Goal: Task Accomplishment & Management: Complete application form

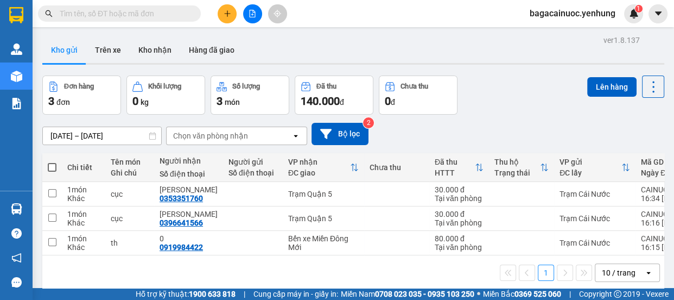
click at [225, 11] on icon "plus" at bounding box center [228, 14] width 8 height 8
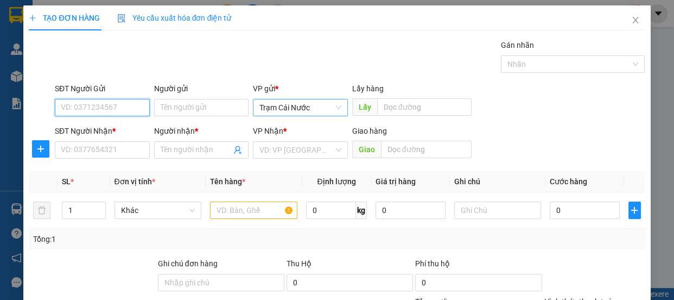
click at [318, 109] on span "Trạm Cái Nước" at bounding box center [300, 107] width 82 height 16
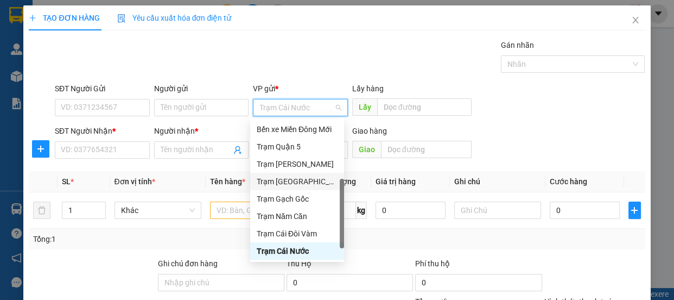
click at [299, 181] on div "Trạm [GEOGRAPHIC_DATA]" at bounding box center [297, 181] width 81 height 12
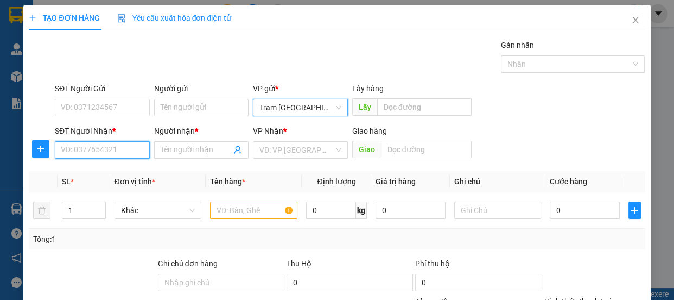
click at [86, 152] on input "SĐT Người Nhận *" at bounding box center [102, 149] width 95 height 17
type input "0815500732"
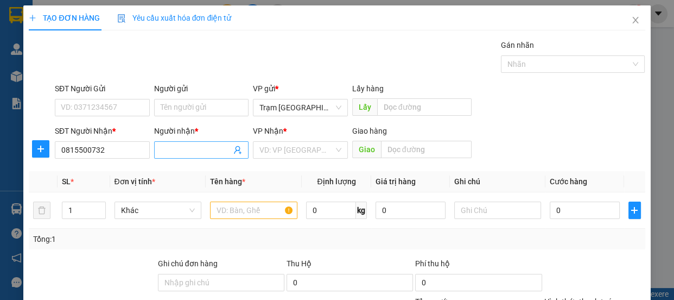
click at [189, 150] on input "Người nhận *" at bounding box center [196, 150] width 71 height 12
type input "0"
click at [302, 153] on input "search" at bounding box center [296, 150] width 74 height 16
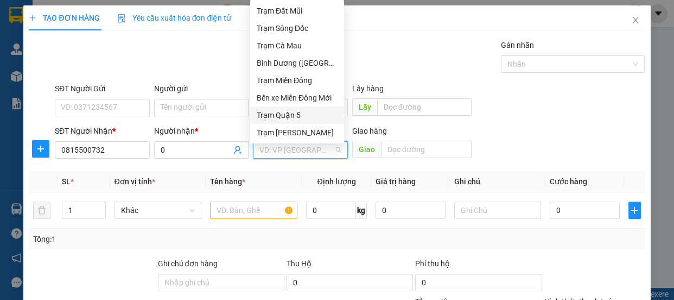
click at [316, 116] on div "Trạm Quận 5" at bounding box center [297, 115] width 81 height 12
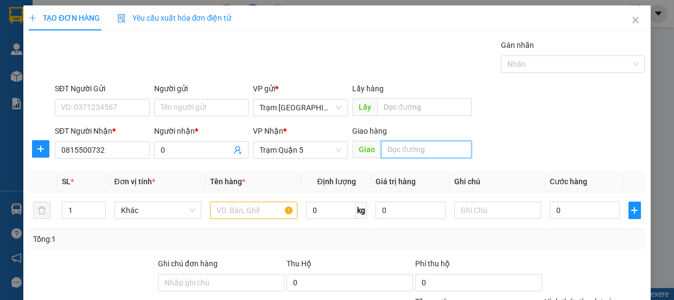
click at [392, 145] on input "text" at bounding box center [426, 149] width 91 height 17
type input "d"
type input "đnai"
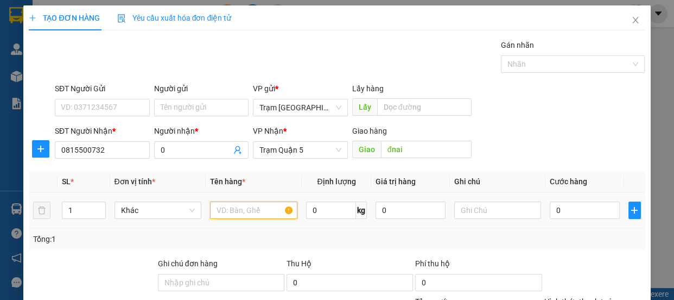
click at [215, 210] on input "text" at bounding box center [253, 209] width 87 height 17
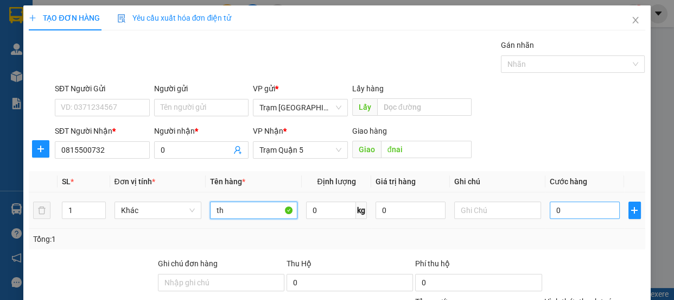
type input "th"
click at [570, 207] on input "0" at bounding box center [585, 209] width 70 height 17
type input "7"
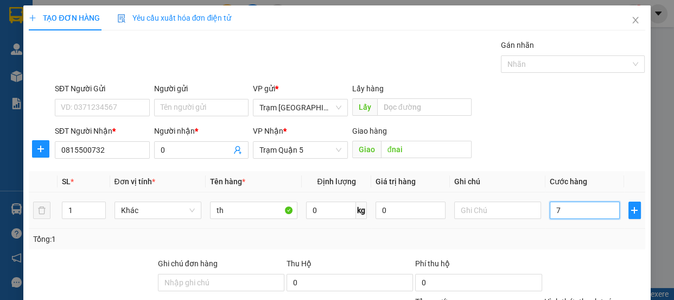
type input "70"
type input "70.000"
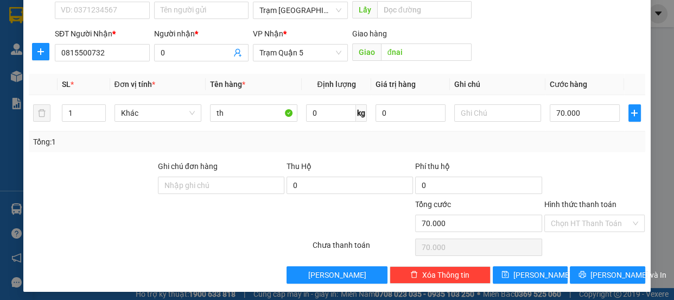
scroll to position [102, 0]
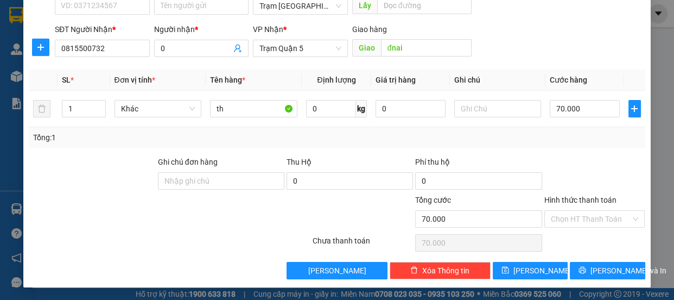
click at [575, 201] on label "Hình thức thanh toán" at bounding box center [580, 199] width 72 height 9
click at [575, 211] on input "Hình thức thanh toán" at bounding box center [591, 219] width 80 height 16
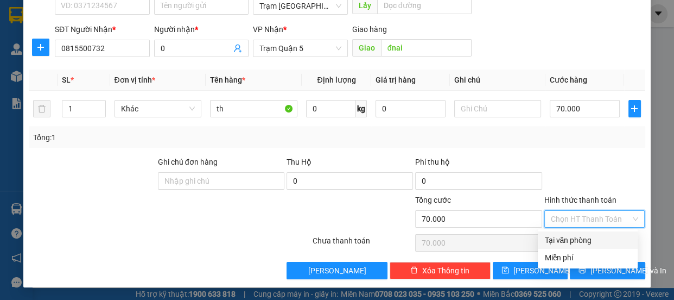
click at [583, 237] on div "Tại văn phòng" at bounding box center [587, 240] width 87 height 12
type input "0"
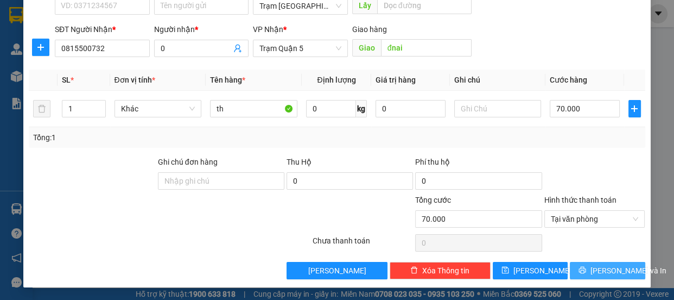
click at [587, 270] on button "[PERSON_NAME] và In" at bounding box center [607, 270] width 75 height 17
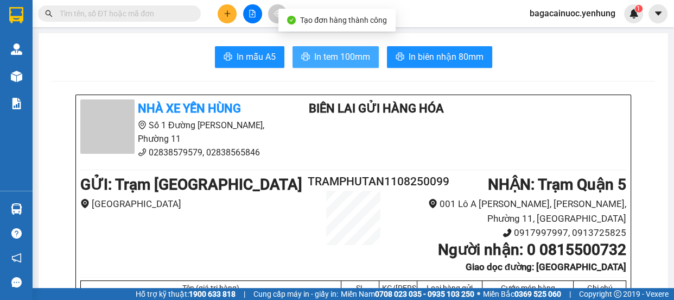
click at [344, 60] on span "In tem 100mm" at bounding box center [342, 57] width 56 height 14
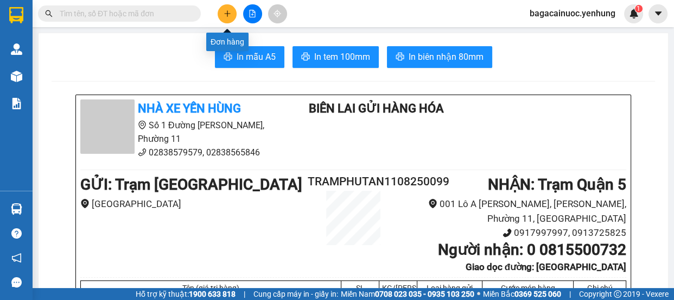
click at [231, 16] on button at bounding box center [227, 13] width 19 height 19
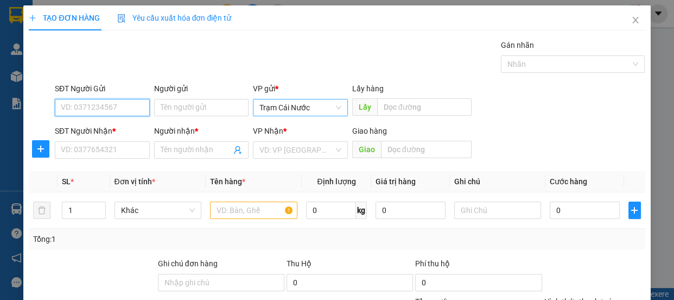
click at [320, 102] on span "Trạm Cái Nước" at bounding box center [300, 107] width 82 height 16
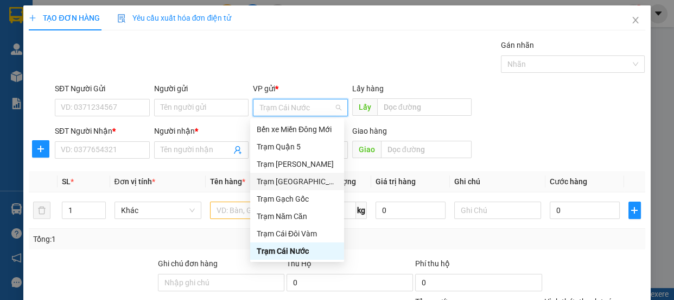
click at [297, 181] on div "Trạm [GEOGRAPHIC_DATA]" at bounding box center [297, 181] width 81 height 12
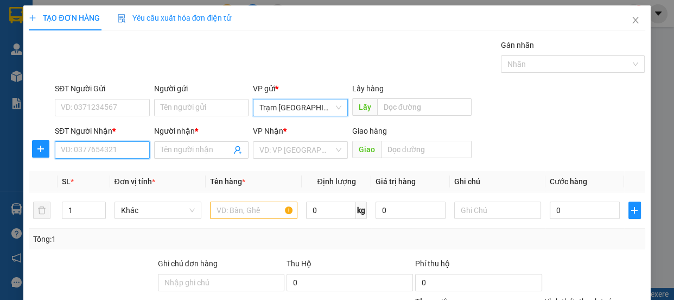
click at [122, 147] on input "SĐT Người Nhận *" at bounding box center [102, 149] width 95 height 17
type input "9"
type input "0798277132"
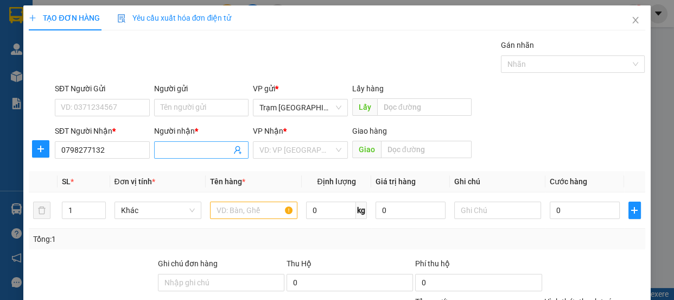
click at [203, 152] on input "Người nhận *" at bounding box center [196, 150] width 71 height 12
type input "0"
click at [290, 152] on input "search" at bounding box center [296, 150] width 74 height 16
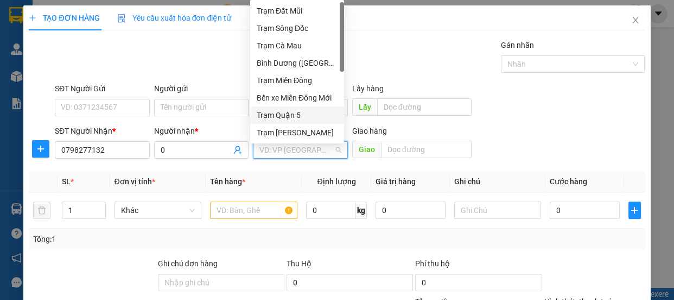
click at [302, 107] on div "Trạm Quận 5" at bounding box center [297, 114] width 94 height 17
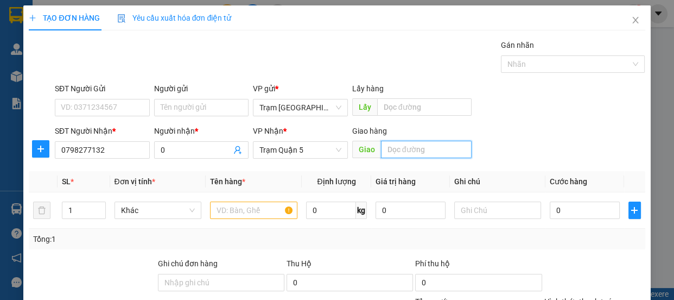
click at [399, 153] on input "text" at bounding box center [426, 149] width 91 height 17
type input "d"
type input "đnai"
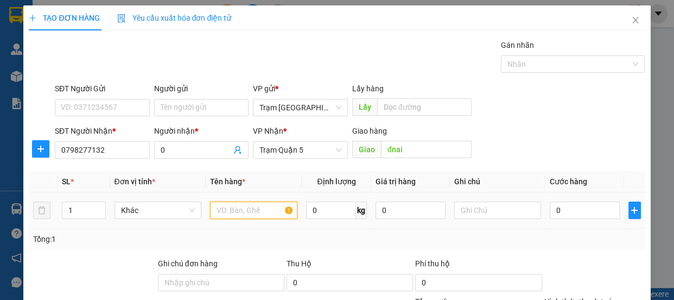
click at [237, 212] on input "text" at bounding box center [253, 209] width 87 height 17
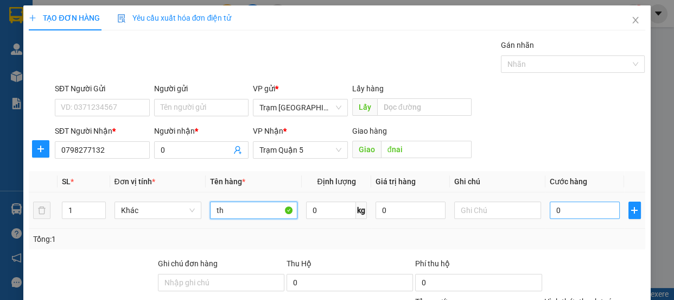
type input "th"
click at [575, 212] on input "0" at bounding box center [585, 209] width 70 height 17
type input "8"
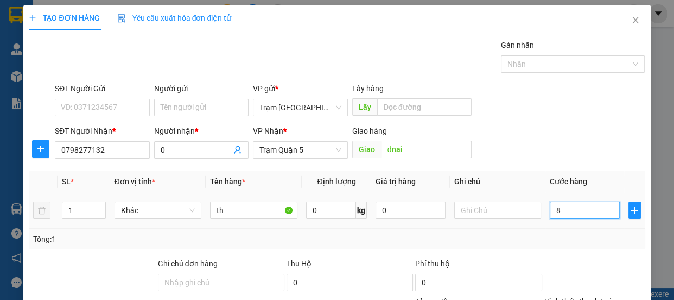
type input "80"
type input "80.000"
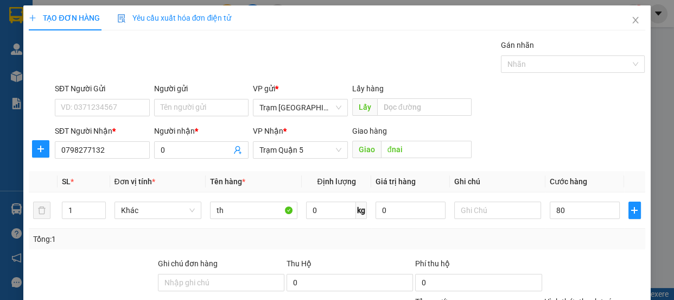
type input "80.000"
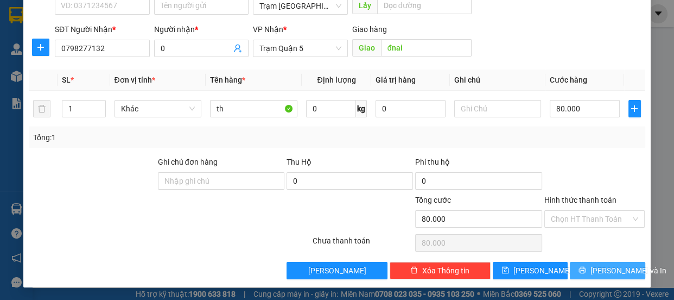
click at [585, 271] on icon "printer" at bounding box center [582, 270] width 7 height 7
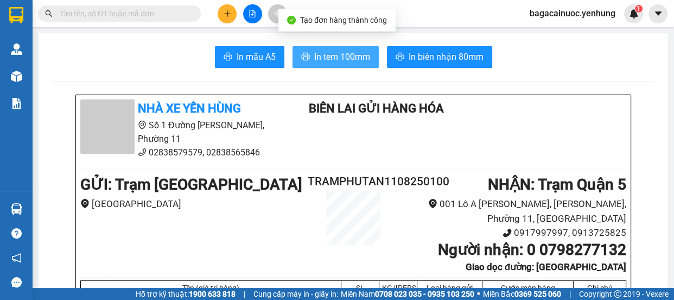
click at [351, 56] on span "In tem 100mm" at bounding box center [342, 57] width 56 height 14
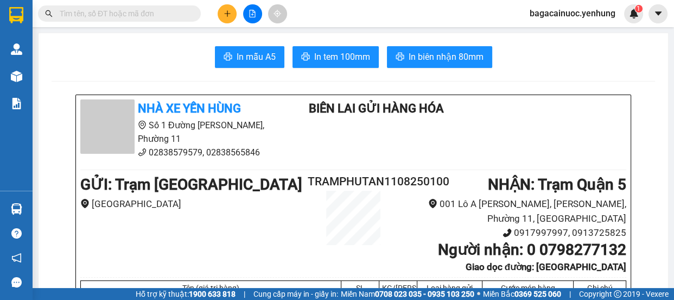
click at [224, 17] on icon "plus" at bounding box center [228, 14] width 8 height 8
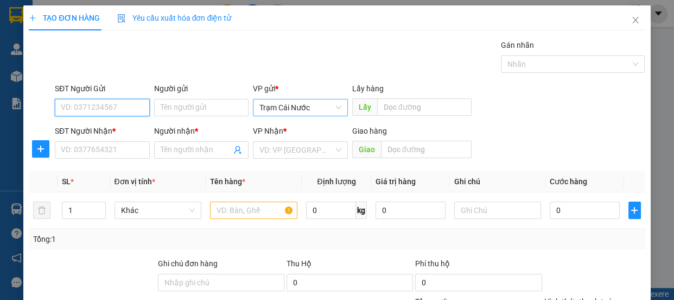
click at [315, 116] on div "Trạm Cái Nước" at bounding box center [300, 107] width 95 height 17
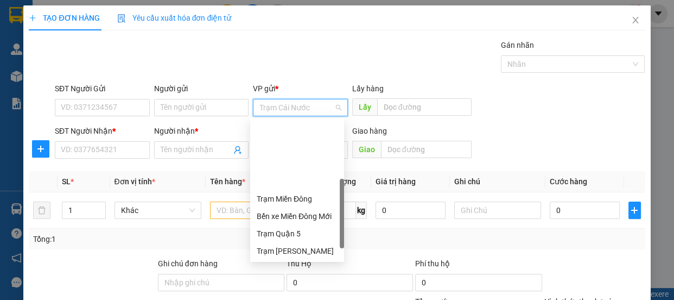
scroll to position [87, 0]
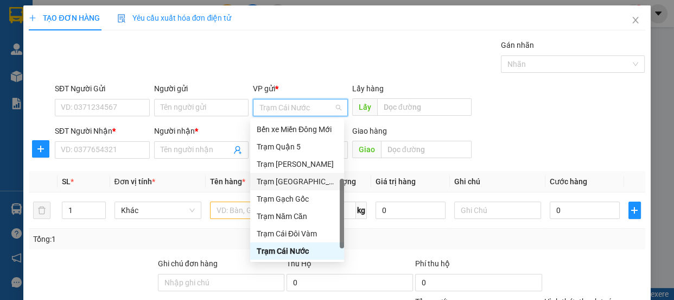
click at [299, 179] on div "Trạm [GEOGRAPHIC_DATA]" at bounding box center [297, 181] width 81 height 12
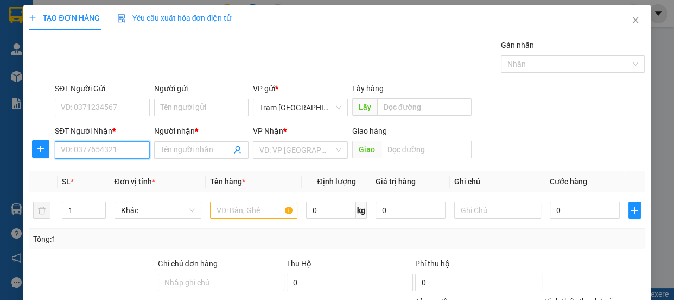
click at [138, 148] on input "SĐT Người Nhận *" at bounding box center [102, 149] width 95 height 17
type input "0973149160"
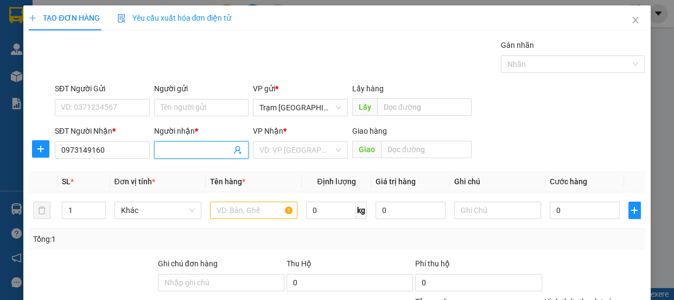
click at [173, 153] on input "Người nhận *" at bounding box center [196, 150] width 71 height 12
type input "0"
click at [306, 156] on input "search" at bounding box center [296, 150] width 74 height 16
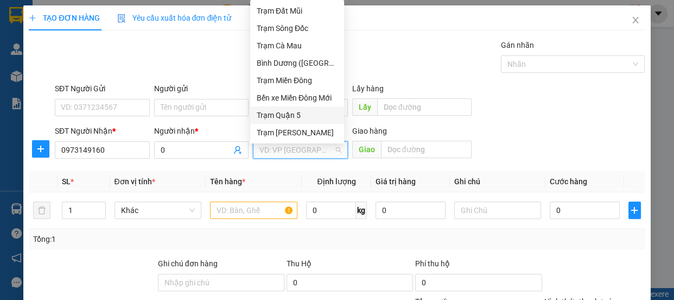
click at [314, 111] on div "Trạm Quận 5" at bounding box center [297, 115] width 81 height 12
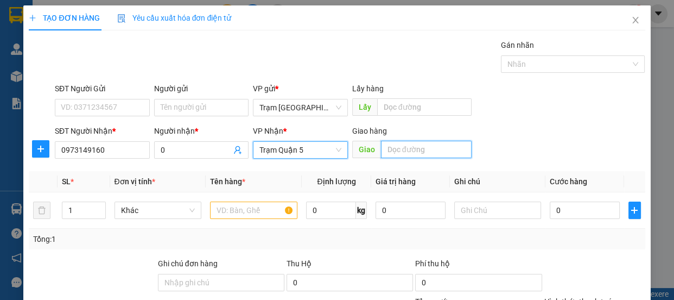
click at [403, 150] on input "text" at bounding box center [426, 149] width 91 height 17
type input "d"
type input "đ"
type input "d"
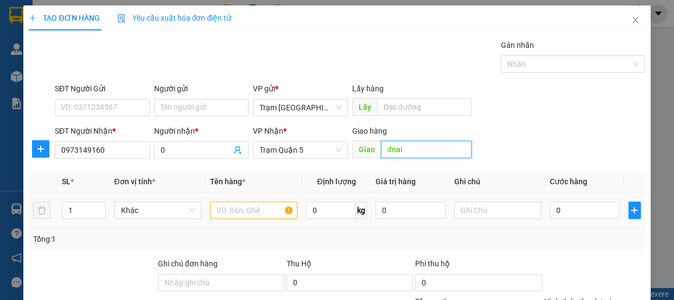
type input "đnai"
click at [271, 210] on input "text" at bounding box center [253, 209] width 87 height 17
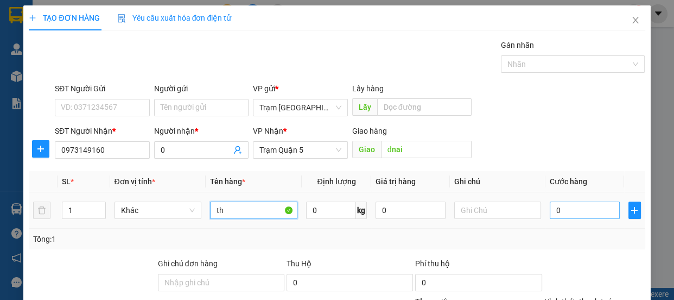
type input "th"
click at [563, 213] on input "0" at bounding box center [585, 209] width 70 height 17
type input "1"
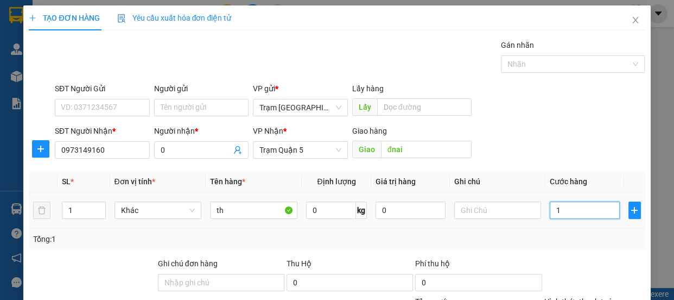
type input "10"
type input "100"
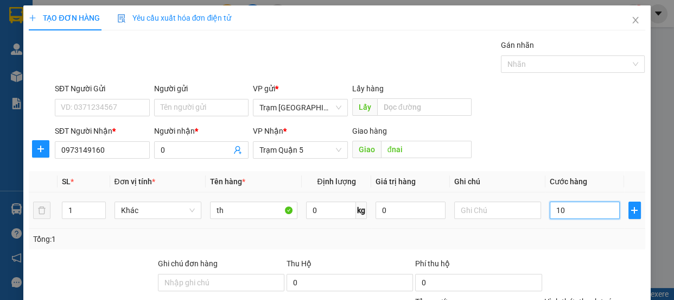
type input "100"
type input "100.000"
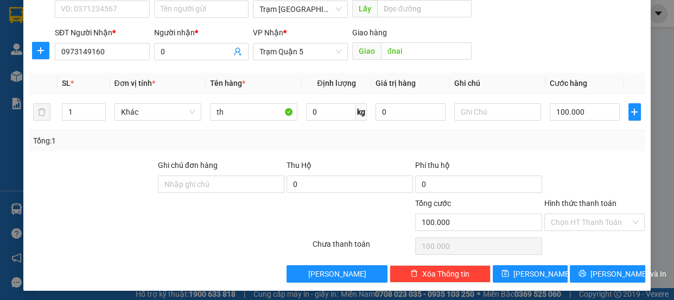
scroll to position [102, 0]
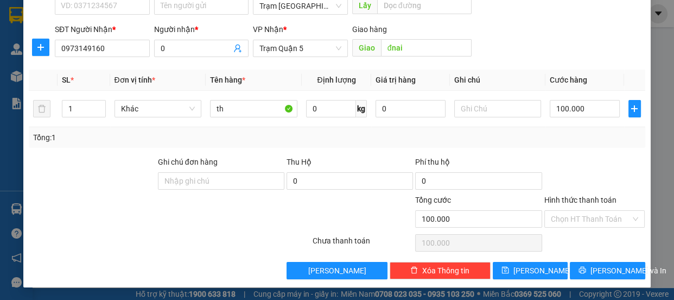
click at [602, 199] on label "Hình thức thanh toán" at bounding box center [580, 199] width 72 height 9
click at [602, 211] on input "Hình thức thanh toán" at bounding box center [591, 219] width 80 height 16
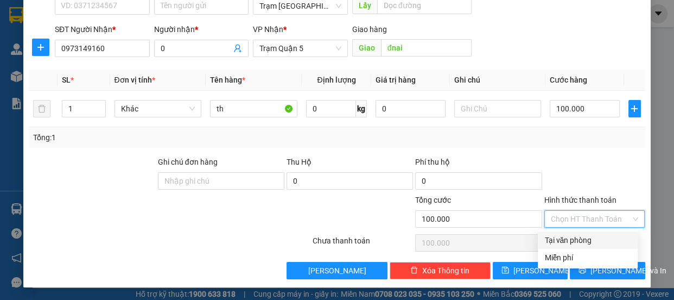
click at [581, 237] on div "Tại văn phòng" at bounding box center [587, 240] width 87 height 12
type input "0"
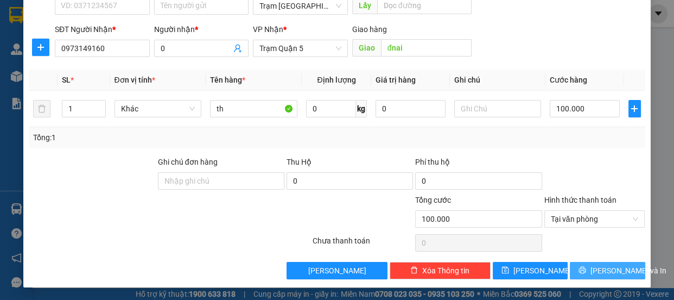
click at [589, 268] on button "[PERSON_NAME] và In" at bounding box center [607, 270] width 75 height 17
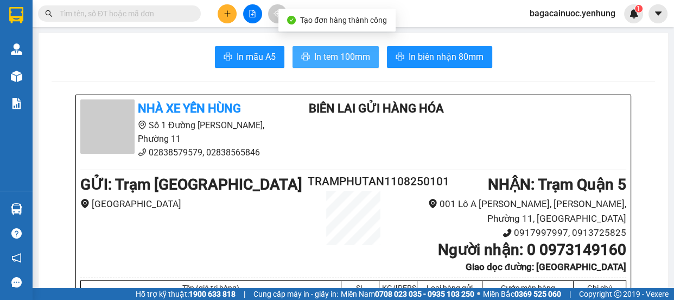
click at [315, 58] on span "In tem 100mm" at bounding box center [342, 57] width 56 height 14
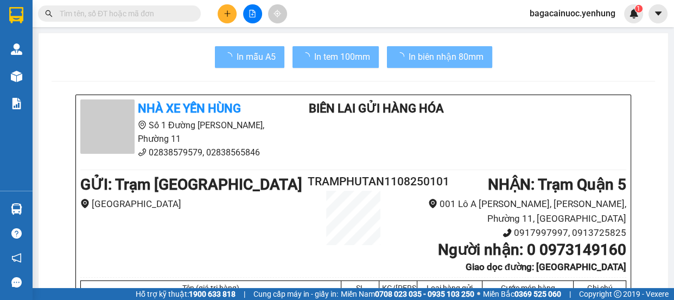
click at [229, 14] on icon "plus" at bounding box center [227, 13] width 6 height 1
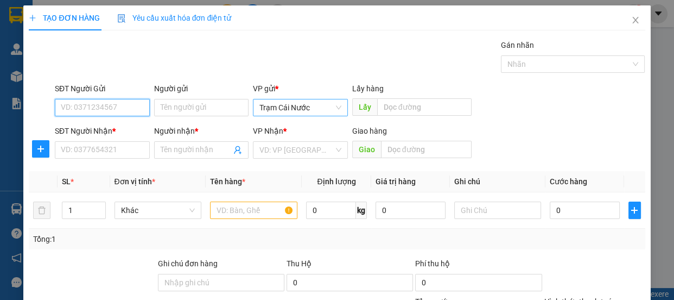
click at [308, 103] on span "Trạm Cái Nước" at bounding box center [300, 107] width 82 height 16
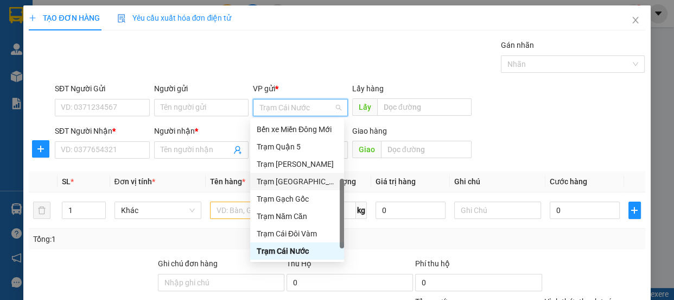
click at [302, 180] on div "Trạm [GEOGRAPHIC_DATA]" at bounding box center [297, 181] width 81 height 12
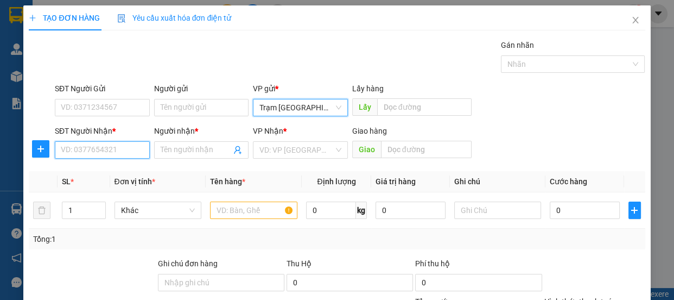
click at [115, 147] on input "SĐT Người Nhận *" at bounding box center [102, 149] width 95 height 17
type input "0903769716"
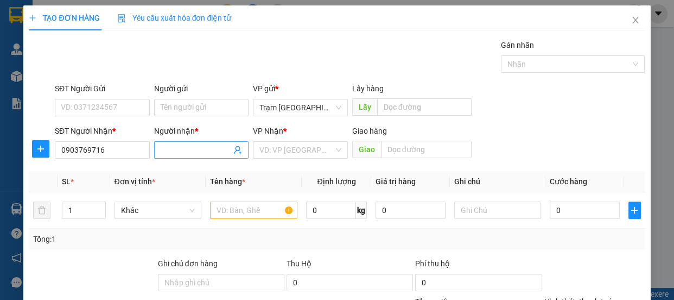
click at [183, 155] on input "Người nhận *" at bounding box center [196, 150] width 71 height 12
type input "0"
click at [310, 154] on input "search" at bounding box center [296, 150] width 74 height 16
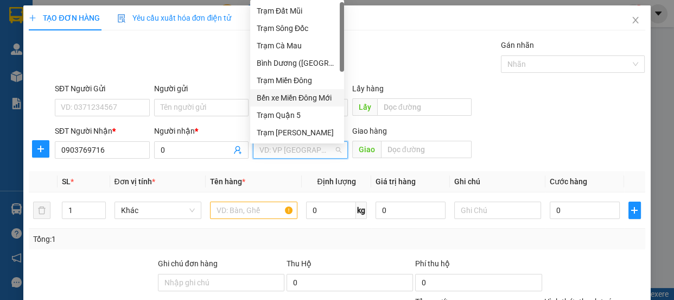
click at [320, 96] on div "Bến xe Miền Đông Mới" at bounding box center [297, 98] width 81 height 12
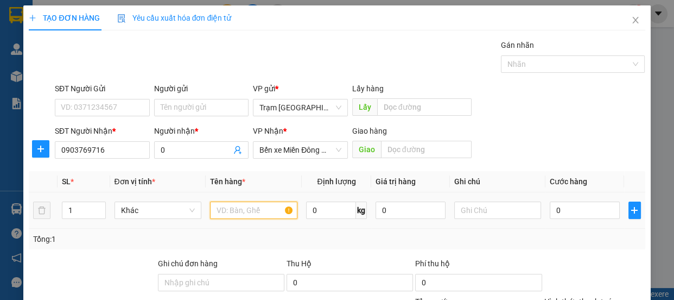
click at [245, 210] on input "text" at bounding box center [253, 209] width 87 height 17
type input "th"
click at [93, 200] on div "1" at bounding box center [83, 210] width 43 height 22
click at [98, 207] on icon "up" at bounding box center [100, 208] width 4 height 4
type input "2"
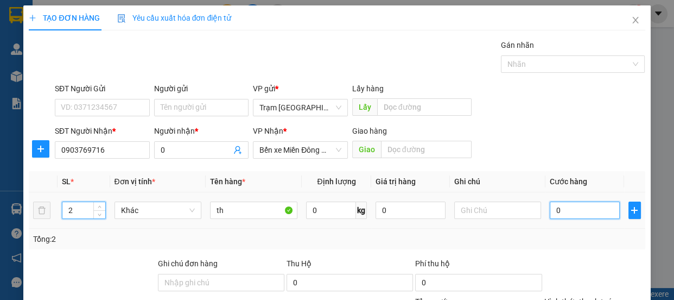
click at [586, 206] on input "0" at bounding box center [585, 209] width 70 height 17
type input "1"
type input "17"
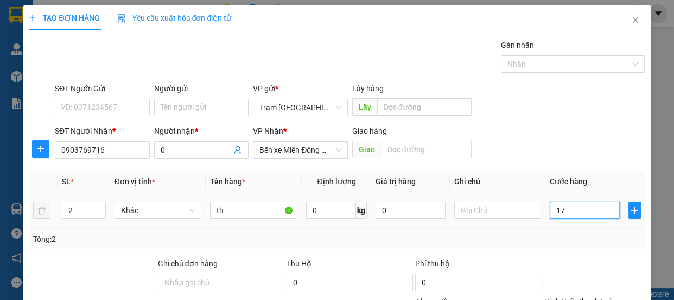
type input "17"
type input "170"
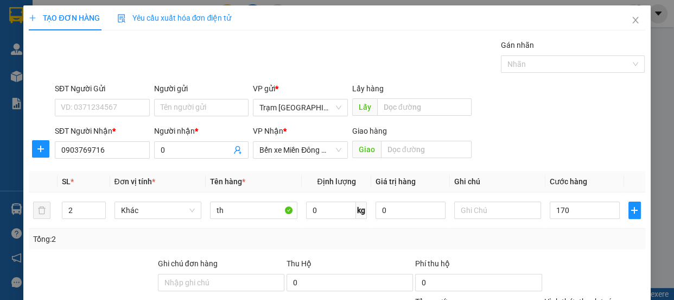
type input "170.000"
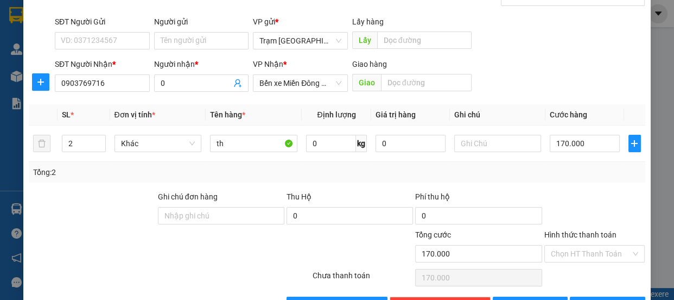
scroll to position [102, 0]
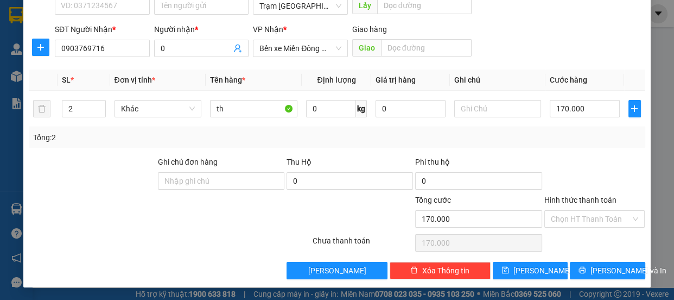
click at [586, 195] on label "Hình thức thanh toán" at bounding box center [580, 199] width 72 height 9
click at [586, 211] on input "Hình thức thanh toán" at bounding box center [591, 219] width 80 height 16
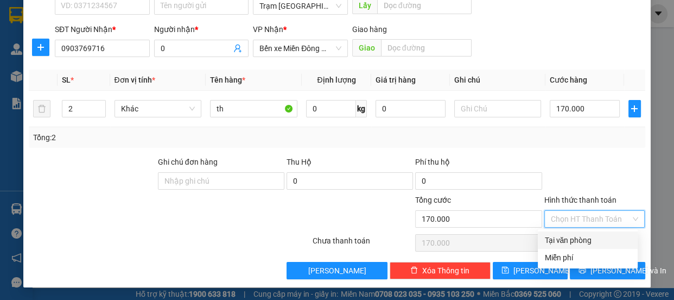
click at [581, 238] on div "Tại văn phòng" at bounding box center [587, 240] width 87 height 12
type input "0"
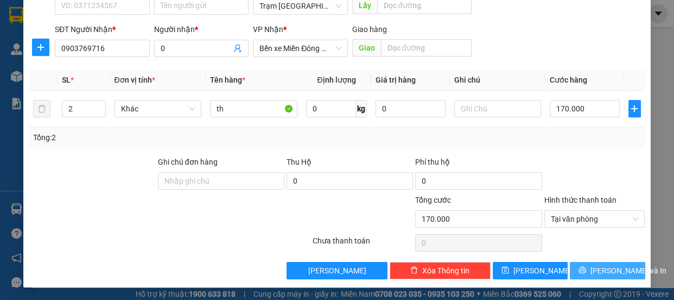
click at [602, 268] on span "[PERSON_NAME] và In" at bounding box center [629, 270] width 76 height 12
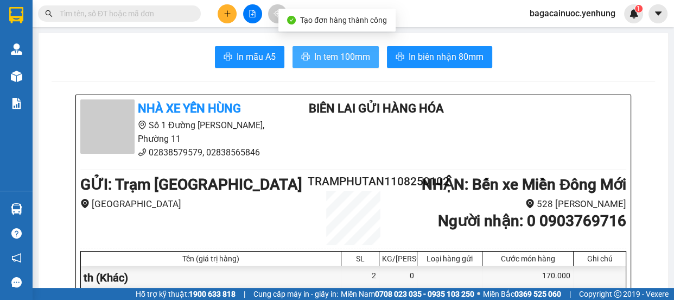
click at [308, 58] on button "In tem 100mm" at bounding box center [336, 57] width 86 height 22
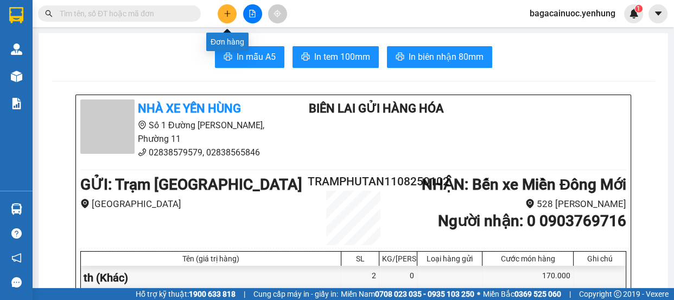
click at [234, 12] on button at bounding box center [227, 13] width 19 height 19
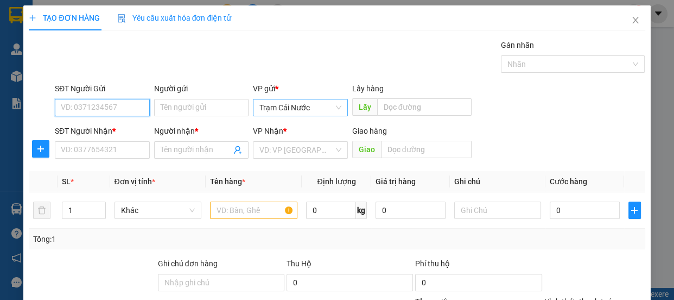
click at [323, 108] on span "Trạm Cái Nước" at bounding box center [300, 107] width 82 height 16
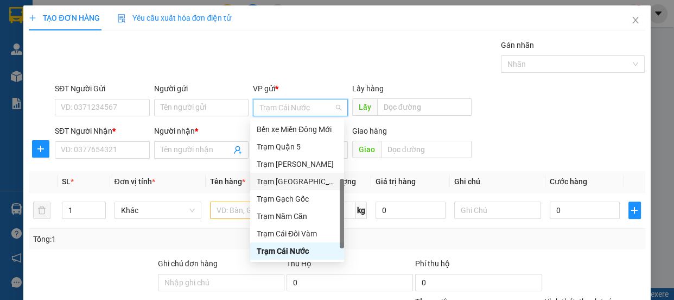
click at [305, 175] on div "Trạm [GEOGRAPHIC_DATA]" at bounding box center [297, 181] width 81 height 12
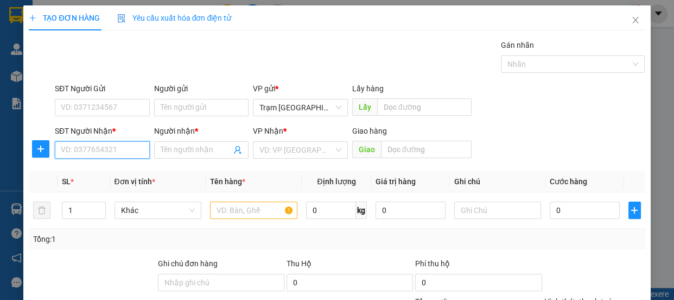
click at [114, 144] on input "SĐT Người Nhận *" at bounding box center [102, 149] width 95 height 17
click at [86, 166] on div "0947813919 - 0" at bounding box center [101, 172] width 81 height 12
type input "0947813919"
type input "0"
type input "70.000"
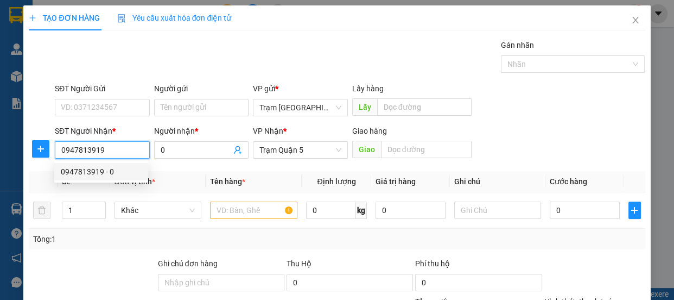
type input "70.000"
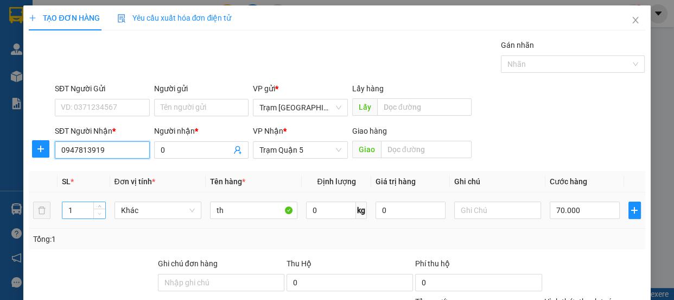
click at [104, 208] on span "Decrease Value" at bounding box center [99, 213] width 12 height 10
type input "0947813919"
click at [102, 202] on span "Increase Value" at bounding box center [99, 207] width 12 height 10
type input "3"
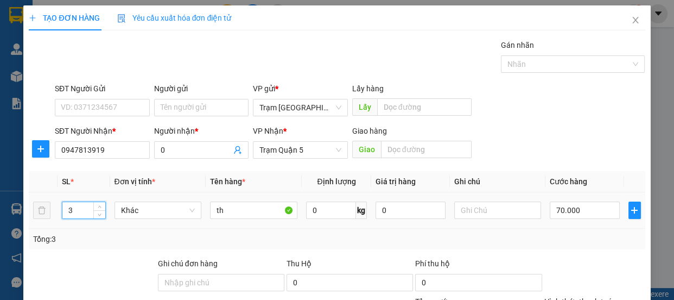
click at [207, 214] on td "th" at bounding box center [254, 210] width 96 height 36
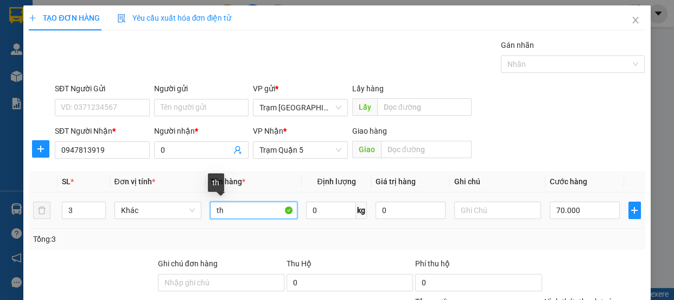
click at [212, 214] on input "th" at bounding box center [253, 209] width 87 height 17
click at [250, 212] on input "2th" at bounding box center [253, 209] width 87 height 17
type input "2th +1 cục"
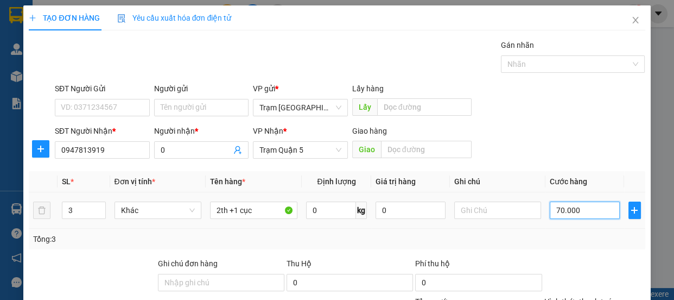
click at [595, 215] on input "70.000" at bounding box center [585, 209] width 70 height 17
type input "0"
click at [550, 217] on input "0" at bounding box center [585, 209] width 70 height 17
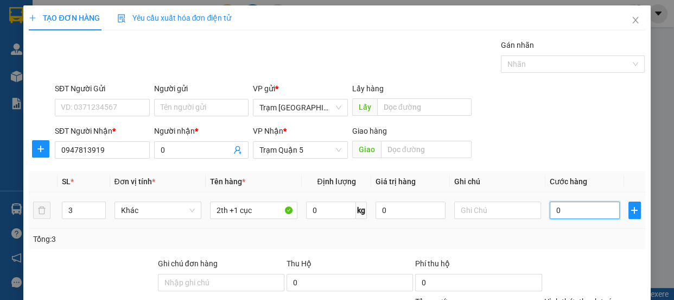
type input "10"
type input "150"
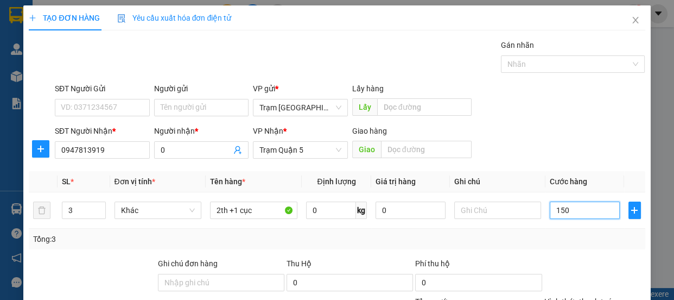
type input "150"
type input "150.000"
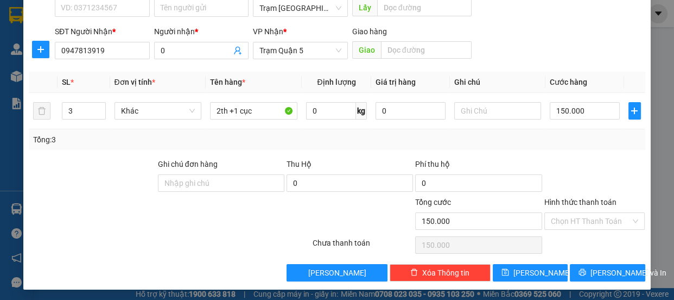
scroll to position [102, 0]
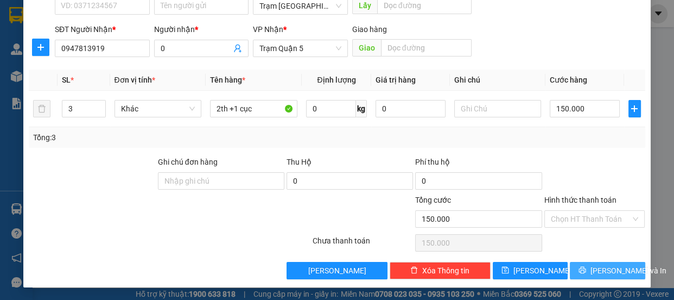
click at [605, 275] on span "[PERSON_NAME] và In" at bounding box center [629, 270] width 76 height 12
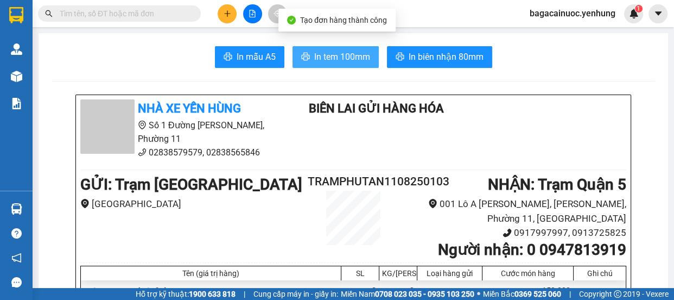
click at [326, 62] on span "In tem 100mm" at bounding box center [342, 57] width 56 height 14
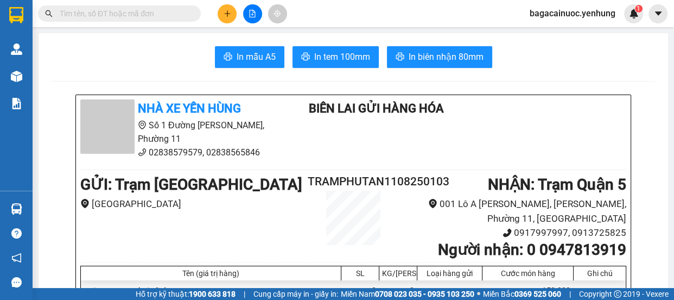
click at [223, 14] on button at bounding box center [227, 13] width 19 height 19
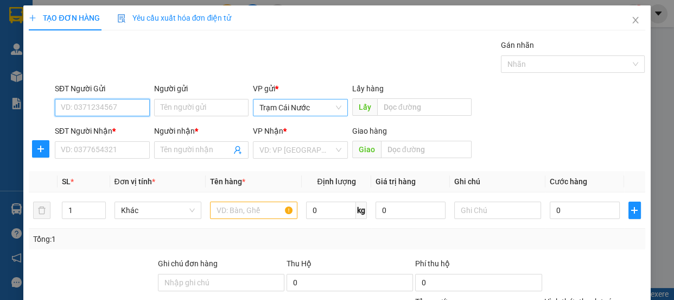
click at [336, 109] on span "Trạm Cái Nước" at bounding box center [300, 107] width 82 height 16
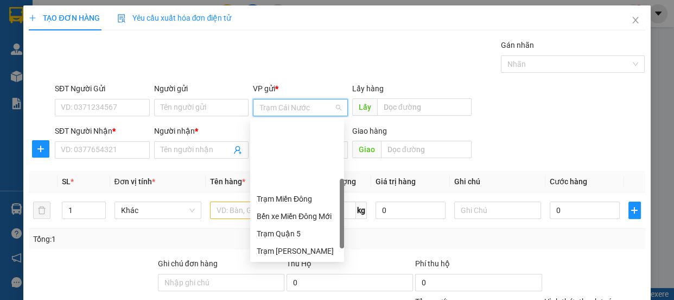
scroll to position [87, 0]
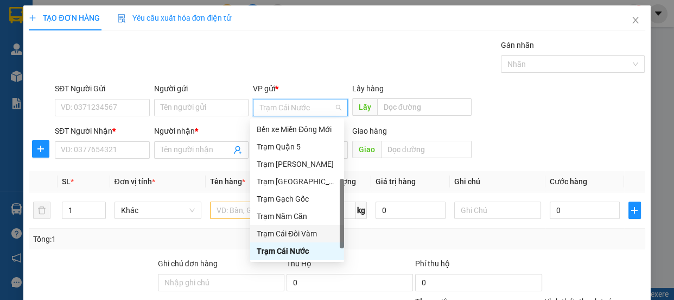
click at [308, 236] on div "Trạm Cái Đôi Vàm" at bounding box center [297, 233] width 81 height 12
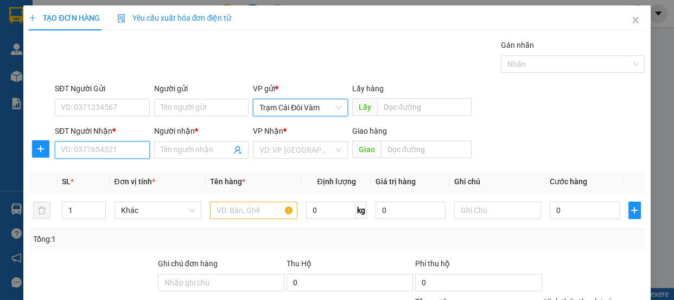
click at [113, 152] on input "SĐT Người Nhận *" at bounding box center [102, 149] width 95 height 17
type input "0901644353"
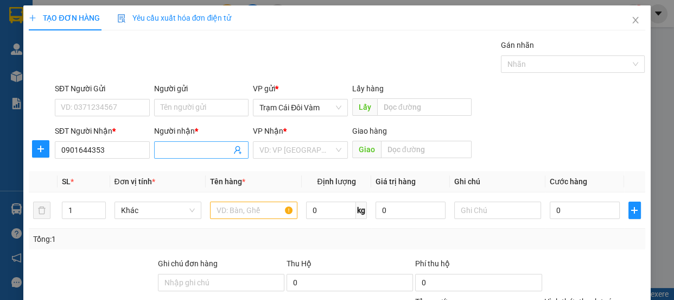
click at [202, 147] on input "Người nhận *" at bounding box center [196, 150] width 71 height 12
type input "0"
click at [310, 157] on input "search" at bounding box center [296, 150] width 74 height 16
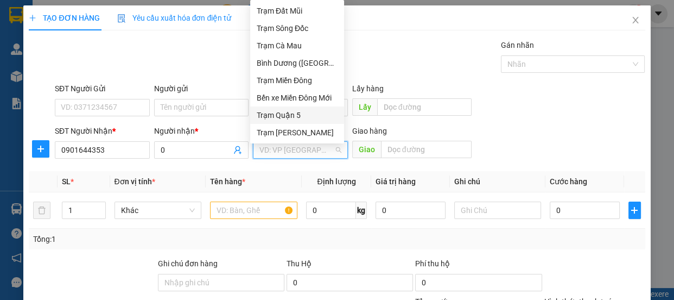
click at [301, 115] on div "Trạm Quận 5" at bounding box center [297, 115] width 81 height 12
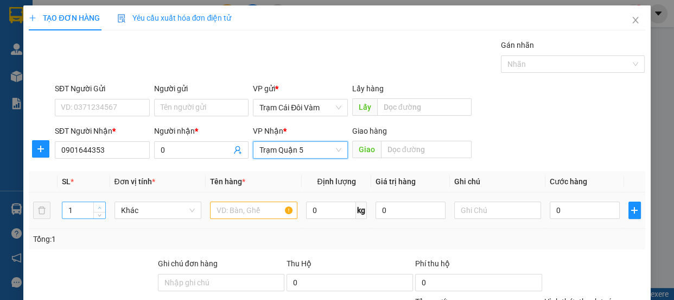
type input "2"
click at [93, 202] on span "Increase Value" at bounding box center [99, 207] width 12 height 10
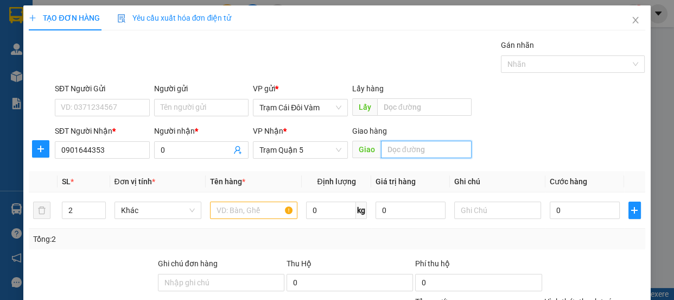
click at [445, 151] on input "text" at bounding box center [426, 149] width 91 height 17
type input "ngã 4 ga"
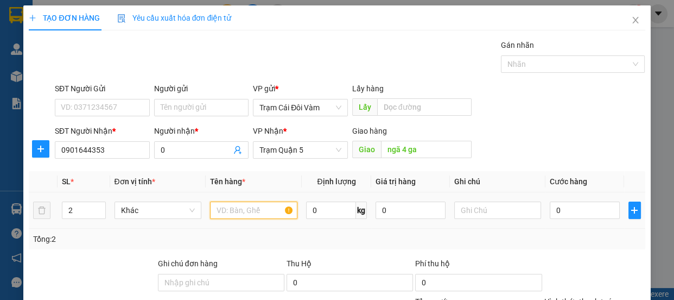
click at [242, 204] on input "text" at bounding box center [253, 209] width 87 height 17
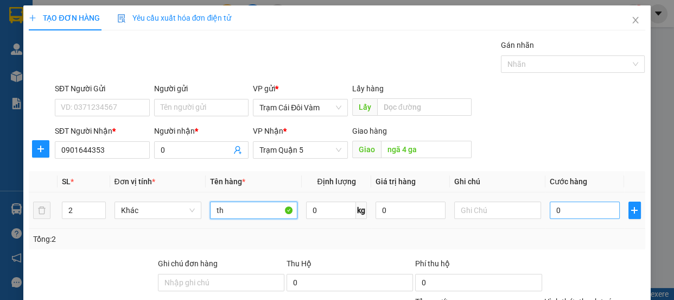
type input "th"
click at [557, 205] on input "0" at bounding box center [585, 209] width 70 height 17
type input "2"
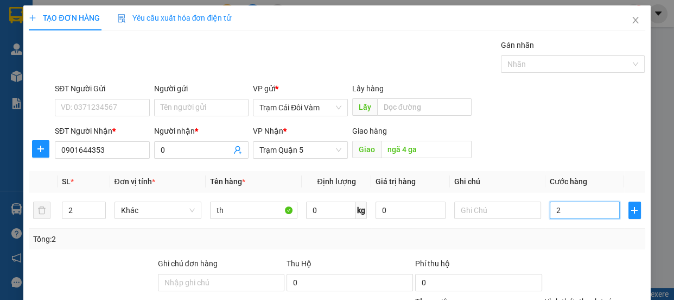
type input "20"
type input "200"
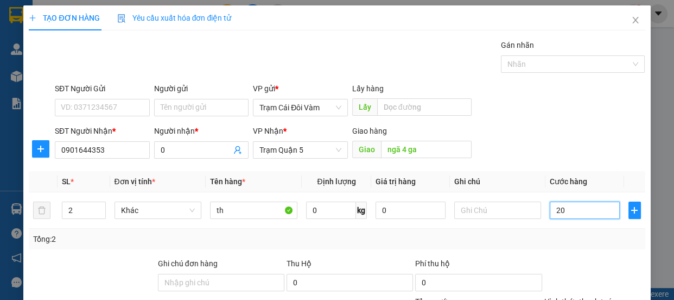
type input "200"
type input "200.000"
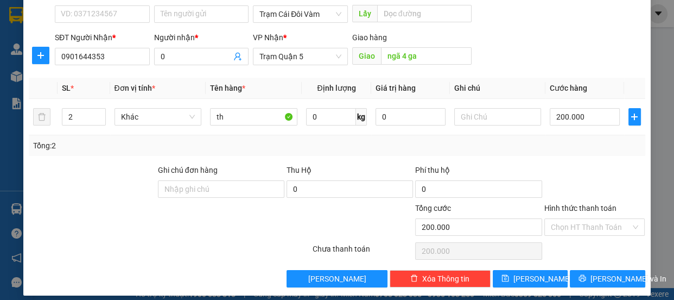
scroll to position [102, 0]
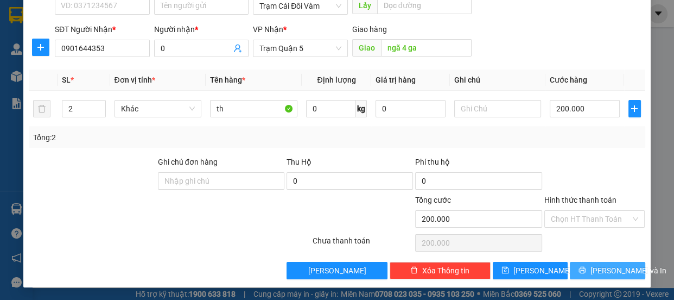
click at [602, 268] on span "[PERSON_NAME] và In" at bounding box center [629, 270] width 76 height 12
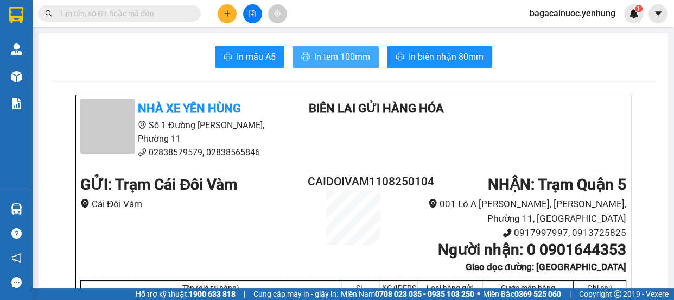
click at [321, 62] on span "In tem 100mm" at bounding box center [342, 57] width 56 height 14
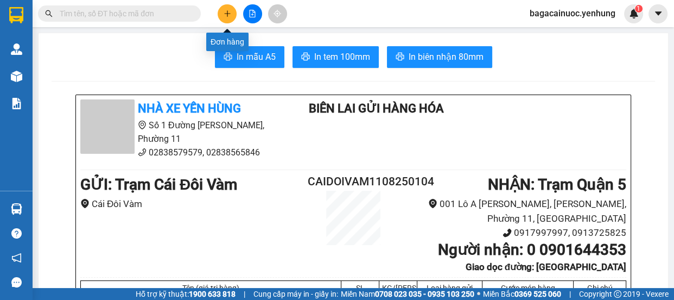
click at [226, 16] on icon "plus" at bounding box center [228, 14] width 8 height 8
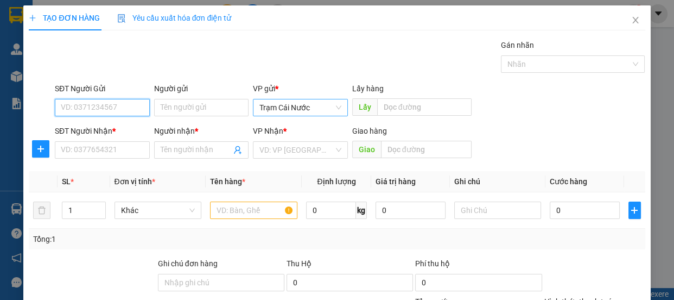
click at [315, 103] on span "Trạm Cái Nước" at bounding box center [300, 107] width 82 height 16
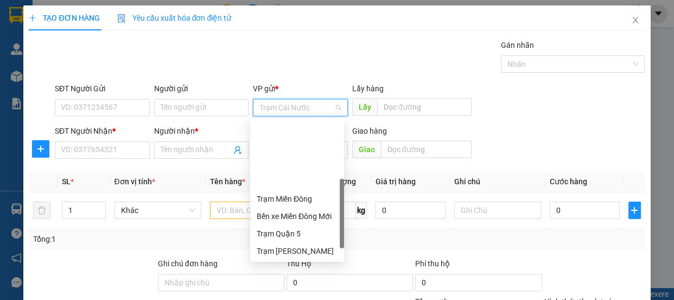
scroll to position [87, 0]
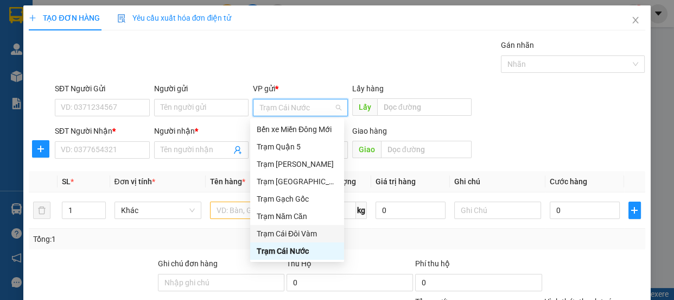
click at [301, 238] on div "Trạm Cái Đôi Vàm" at bounding box center [297, 233] width 81 height 12
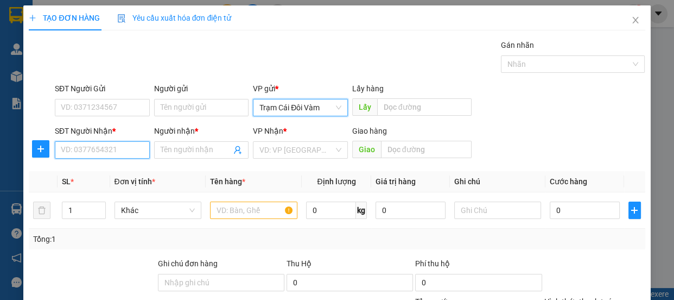
click at [102, 151] on input "SĐT Người Nhận *" at bounding box center [102, 149] width 95 height 17
type input "0978172534"
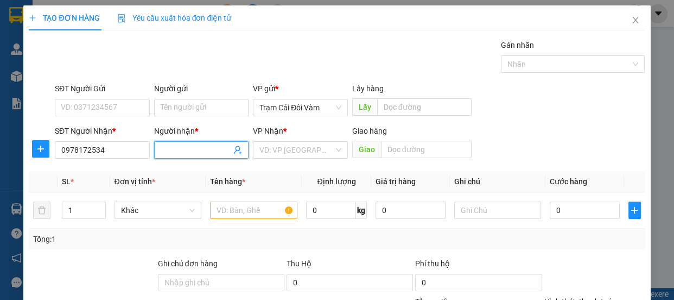
click at [205, 147] on input "Người nhận *" at bounding box center [196, 150] width 71 height 12
type input "0"
click at [280, 150] on input "search" at bounding box center [296, 150] width 74 height 16
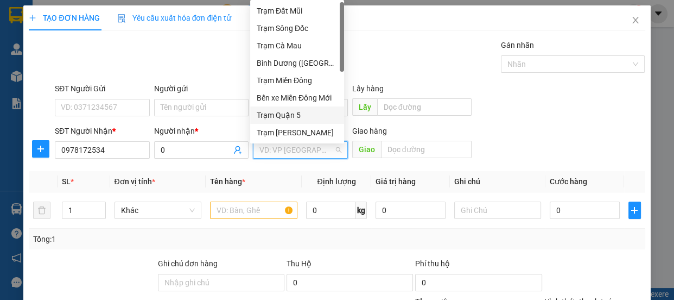
click at [304, 114] on div "Trạm Quận 5" at bounding box center [297, 115] width 81 height 12
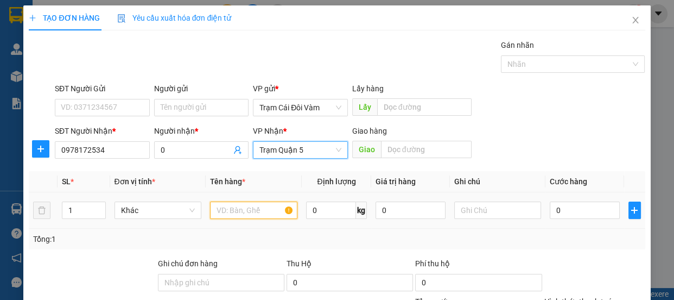
click at [259, 211] on input "text" at bounding box center [253, 209] width 87 height 17
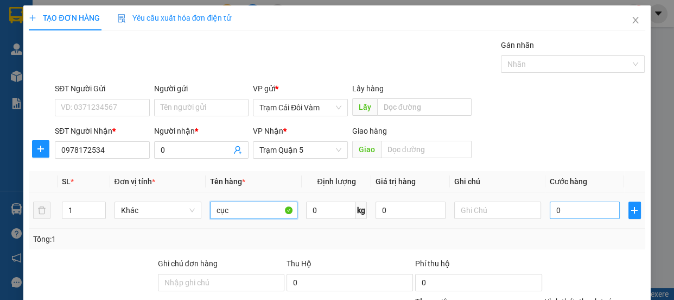
type input "cục"
click at [550, 204] on input "0" at bounding box center [585, 209] width 70 height 17
type input "5"
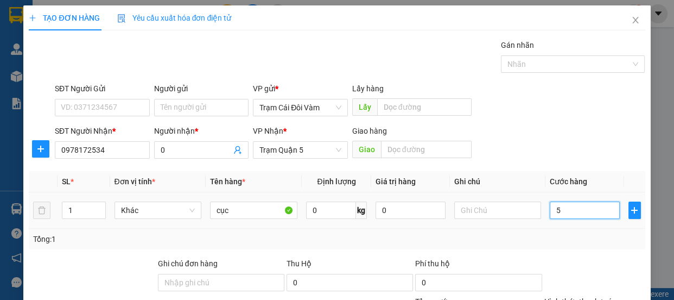
type input "50"
type input "50.000"
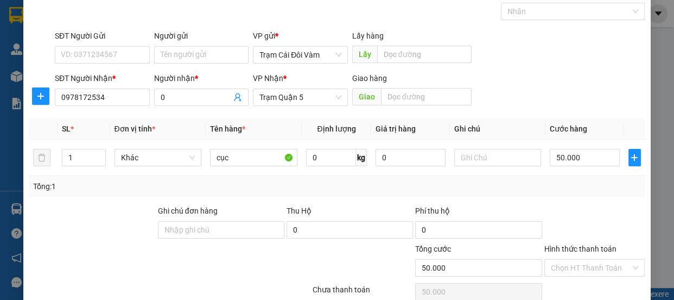
scroll to position [102, 0]
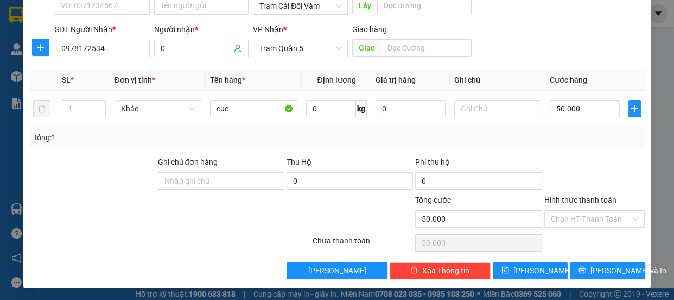
click at [599, 196] on label "Hình thức thanh toán" at bounding box center [580, 199] width 72 height 9
click at [599, 211] on input "Hình thức thanh toán" at bounding box center [591, 219] width 80 height 16
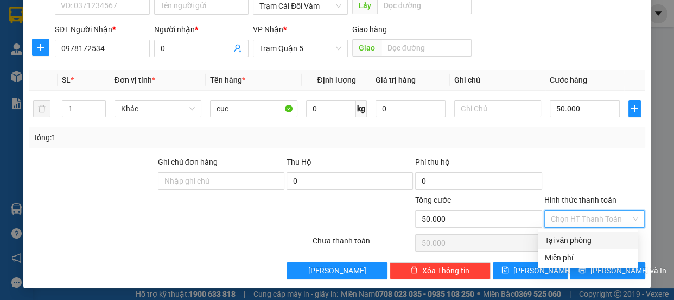
click at [588, 243] on div "Tại văn phòng" at bounding box center [587, 240] width 87 height 12
type input "0"
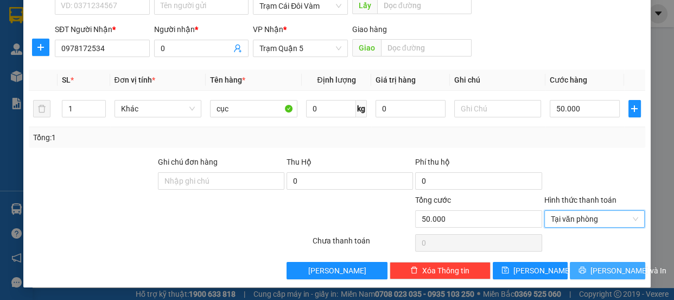
click at [604, 268] on span "[PERSON_NAME] và In" at bounding box center [629, 270] width 76 height 12
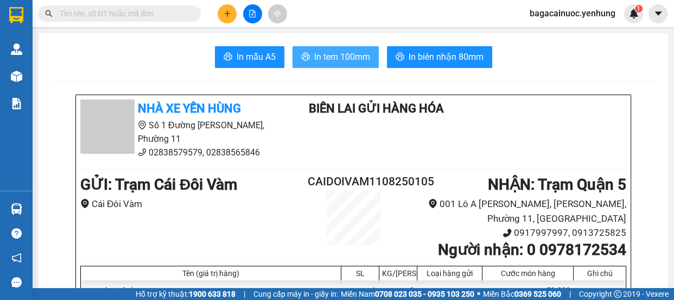
click at [364, 64] on button "In tem 100mm" at bounding box center [336, 57] width 86 height 22
click at [226, 17] on button at bounding box center [227, 13] width 19 height 19
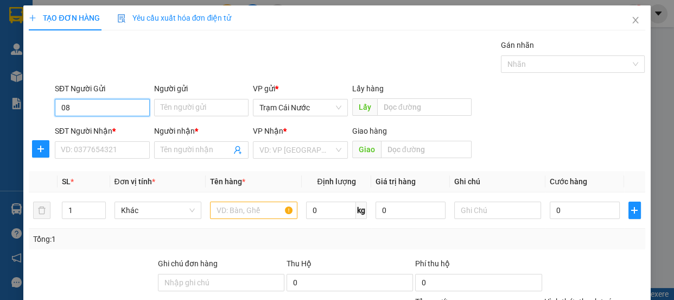
type input "0"
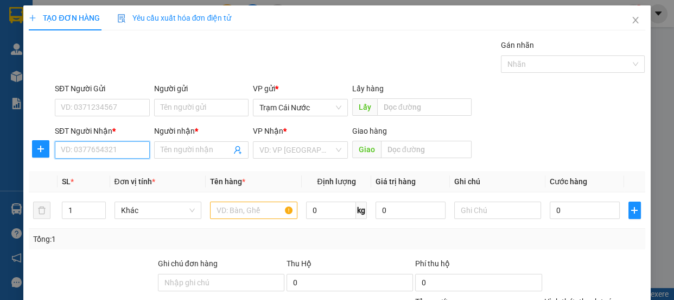
click at [103, 157] on input "SĐT Người Nhận *" at bounding box center [102, 149] width 95 height 17
click at [113, 175] on div "0845343066 - QA" at bounding box center [101, 172] width 81 height 12
type input "0845343066"
type input "QA"
type input "ngã 3 thái lan"
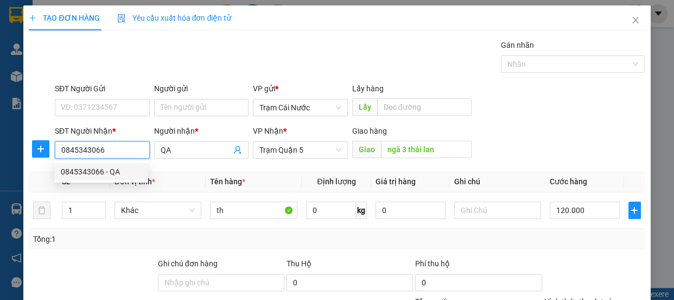
type input "120.000"
type input "0845343066"
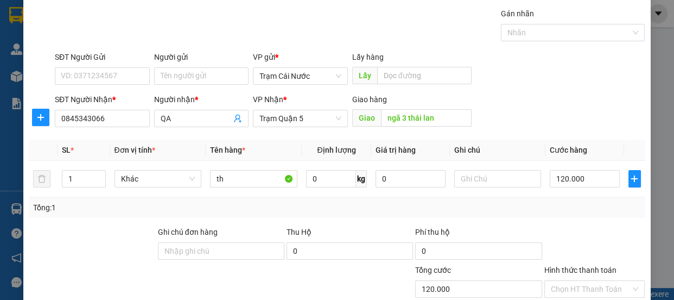
scroll to position [102, 0]
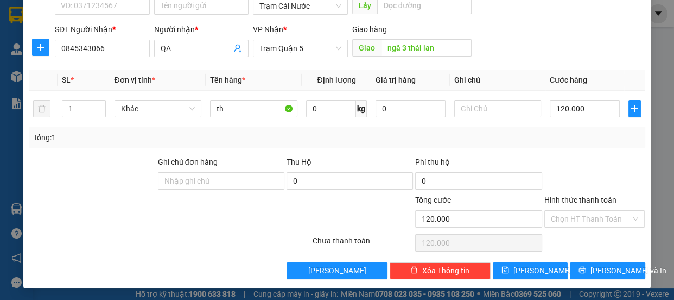
click at [590, 202] on label "Hình thức thanh toán" at bounding box center [580, 199] width 72 height 9
click at [590, 211] on input "Hình thức thanh toán" at bounding box center [591, 219] width 80 height 16
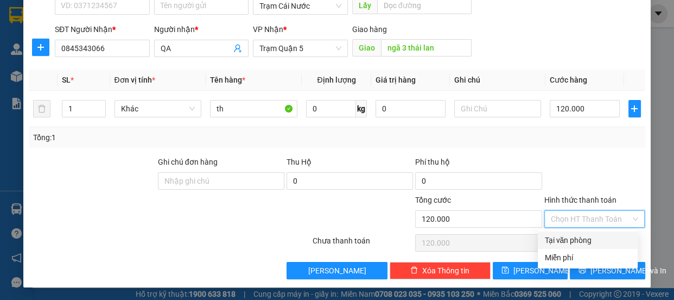
click at [591, 241] on div "Tại văn phòng" at bounding box center [587, 240] width 87 height 12
type input "0"
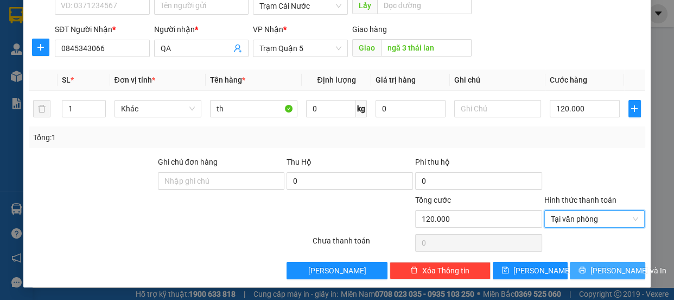
click at [608, 272] on span "[PERSON_NAME] và In" at bounding box center [629, 270] width 76 height 12
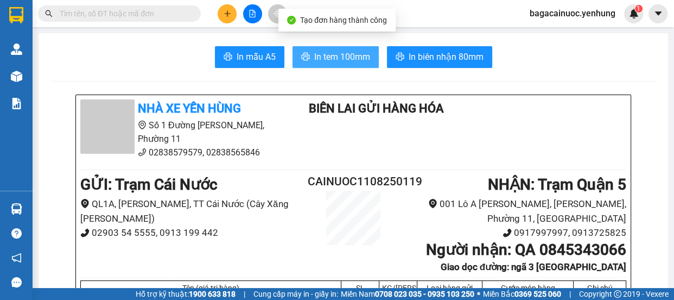
click at [325, 50] on span "In tem 100mm" at bounding box center [342, 57] width 56 height 14
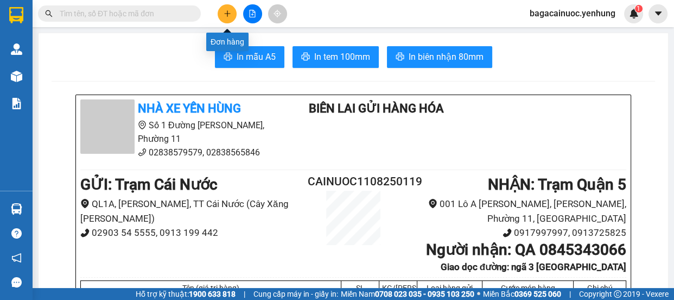
click at [222, 12] on button at bounding box center [227, 13] width 19 height 19
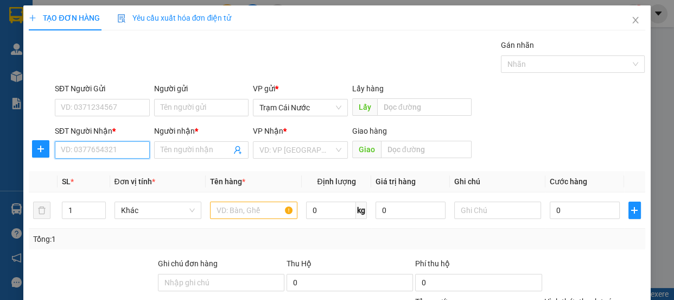
click at [91, 151] on input "SĐT Người Nhận *" at bounding box center [102, 149] width 95 height 17
click at [94, 172] on div "0946670674 - th" at bounding box center [101, 172] width 81 height 12
type input "0946670674"
type input "th"
type input "ngã 4 ga"
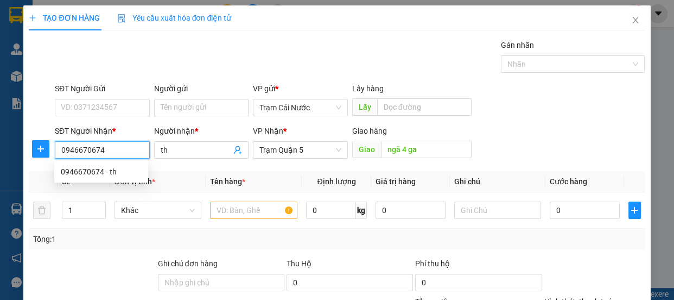
type input "80.000"
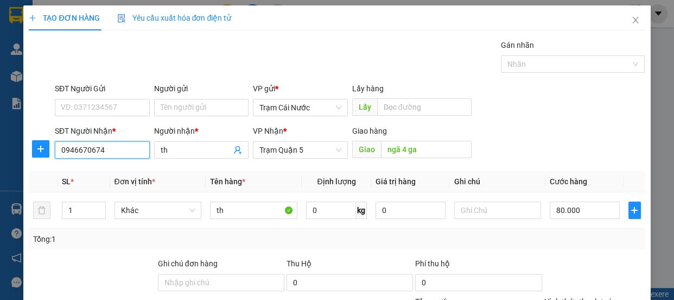
type input "0946670674"
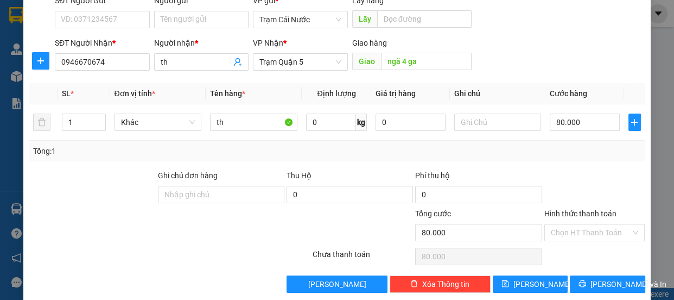
scroll to position [102, 0]
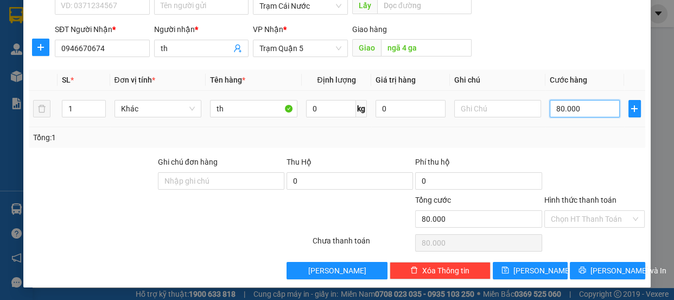
click at [591, 110] on input "80.000" at bounding box center [585, 108] width 70 height 17
type input "0"
click at [550, 114] on input "0" at bounding box center [585, 108] width 70 height 17
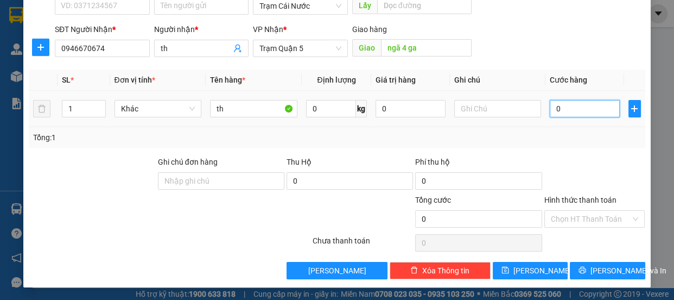
type input "70"
type input "70.000"
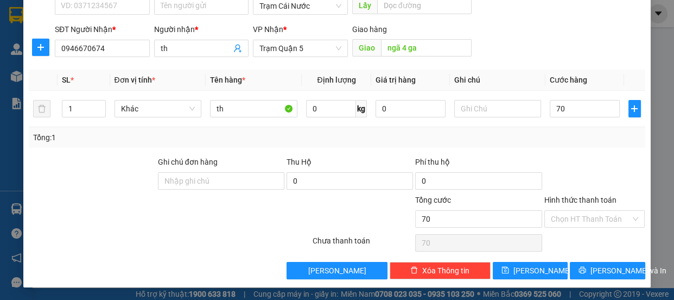
type input "70.000"
click at [565, 196] on label "Hình thức thanh toán" at bounding box center [580, 199] width 72 height 9
click at [565, 211] on input "Hình thức thanh toán" at bounding box center [591, 219] width 80 height 16
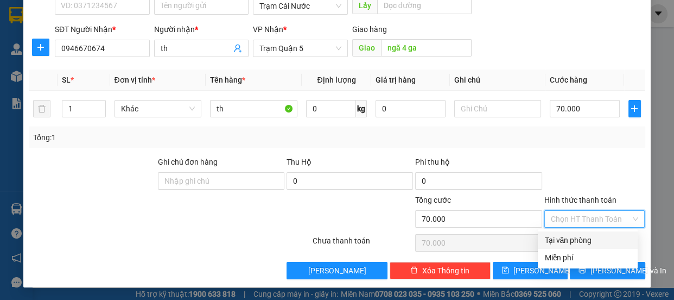
click at [567, 238] on div "Tại văn phòng" at bounding box center [587, 240] width 87 height 12
type input "0"
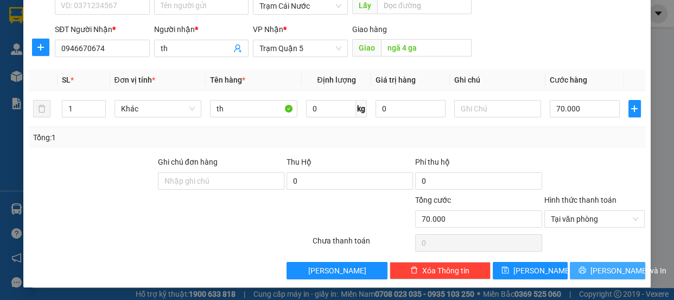
click at [587, 262] on button "[PERSON_NAME] và In" at bounding box center [607, 270] width 75 height 17
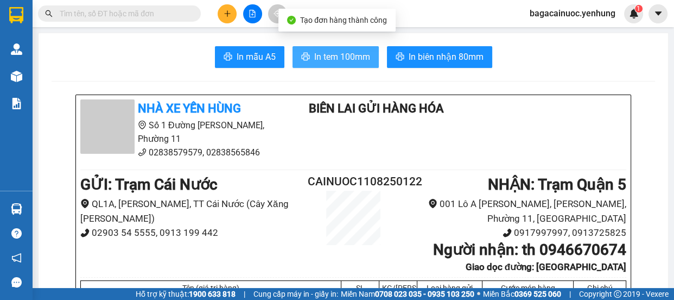
click at [338, 53] on span "In tem 100mm" at bounding box center [342, 57] width 56 height 14
click at [226, 12] on icon "plus" at bounding box center [228, 14] width 8 height 8
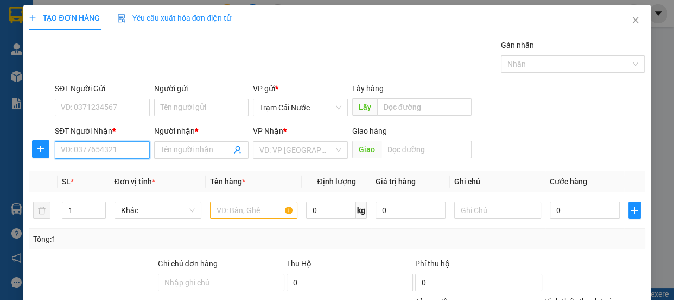
click at [136, 148] on input "SĐT Người Nhận *" at bounding box center [102, 149] width 95 height 17
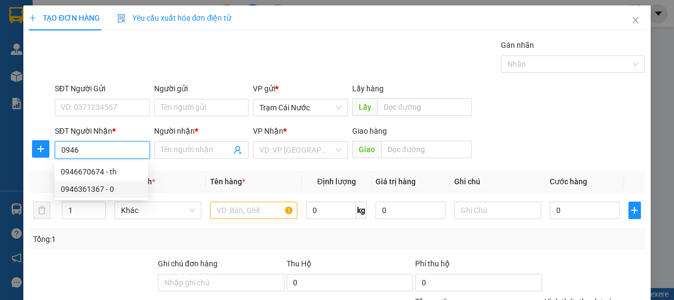
click at [106, 192] on div "0946361367 - 0" at bounding box center [101, 189] width 81 height 12
type input "0946361367"
type input "0"
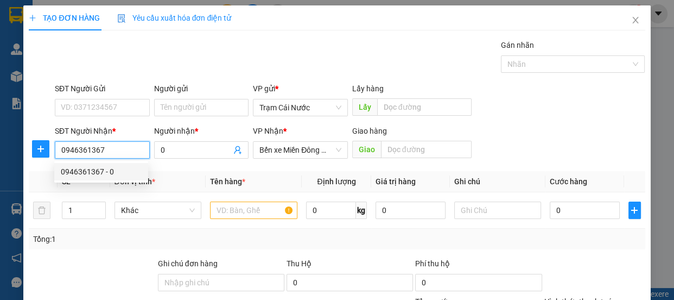
type input "80.000"
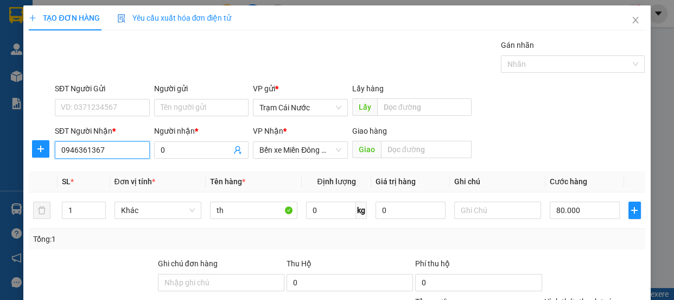
type input "0946361367"
click at [572, 297] on label "Hình thức thanh toán" at bounding box center [580, 301] width 72 height 9
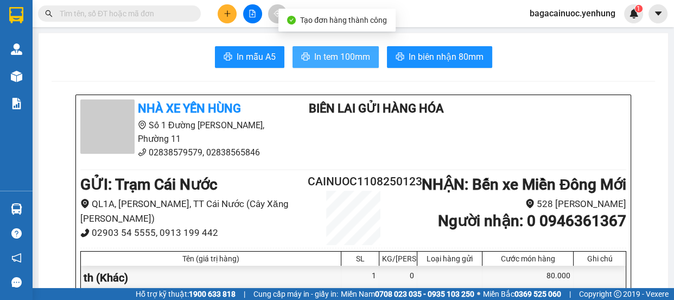
click at [349, 59] on span "In tem 100mm" at bounding box center [342, 57] width 56 height 14
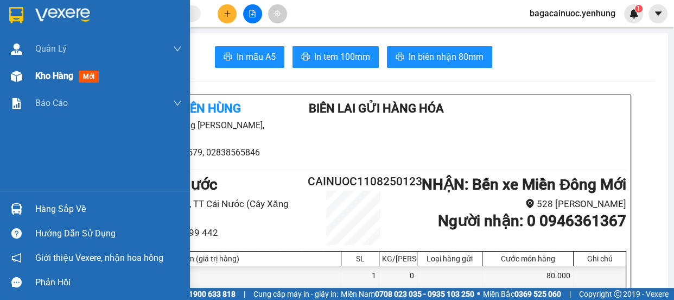
click at [55, 79] on span "Kho hàng" at bounding box center [54, 76] width 38 height 10
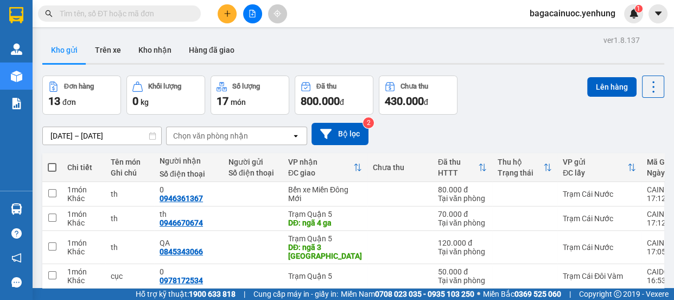
click at [54, 163] on span at bounding box center [52, 167] width 9 height 9
click at [52, 162] on input "checkbox" at bounding box center [52, 162] width 0 height 0
checkbox input "true"
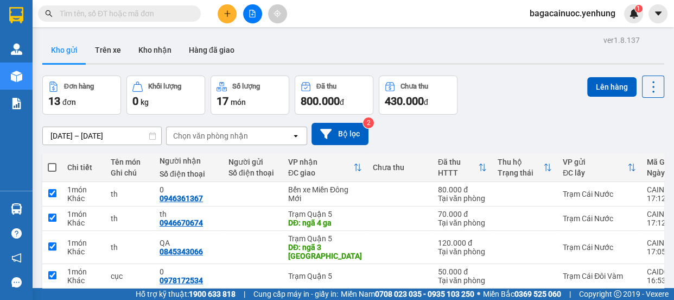
checkbox input "true"
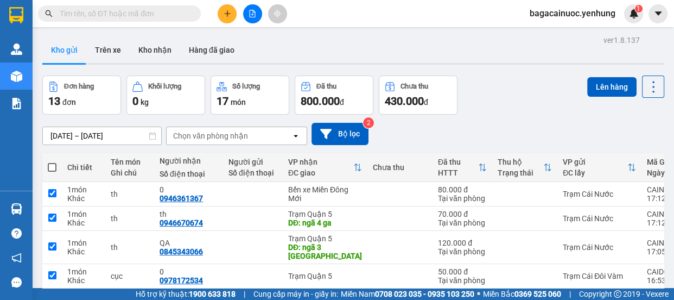
checkbox input "true"
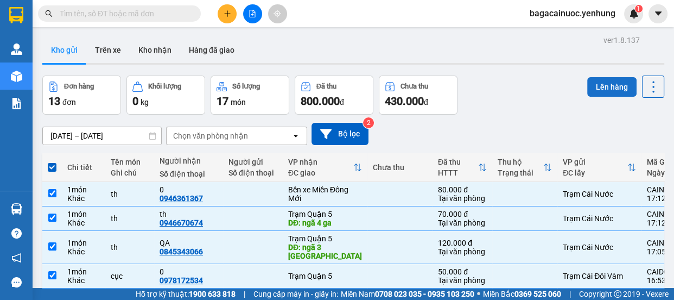
click at [597, 77] on button "Lên hàng" at bounding box center [611, 87] width 49 height 20
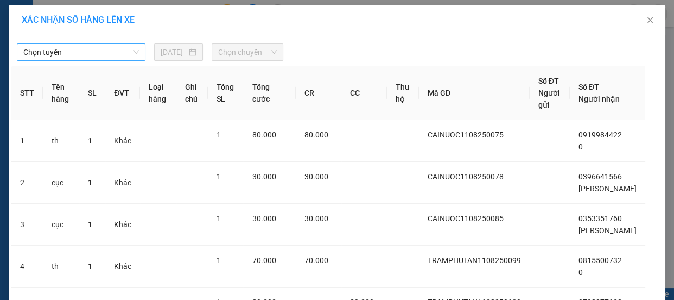
click at [111, 58] on span "Chọn tuyến" at bounding box center [81, 52] width 116 height 16
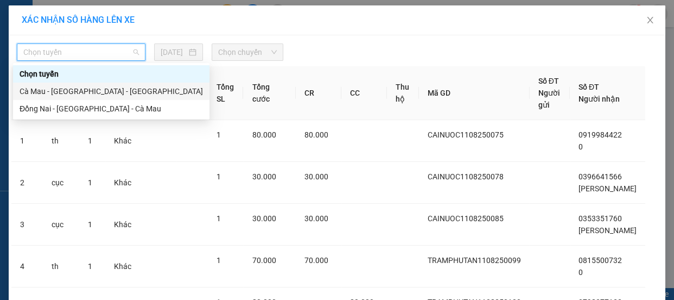
click at [77, 93] on div "Cà Mau - [GEOGRAPHIC_DATA] - [GEOGRAPHIC_DATA]" at bounding box center [111, 91] width 183 height 12
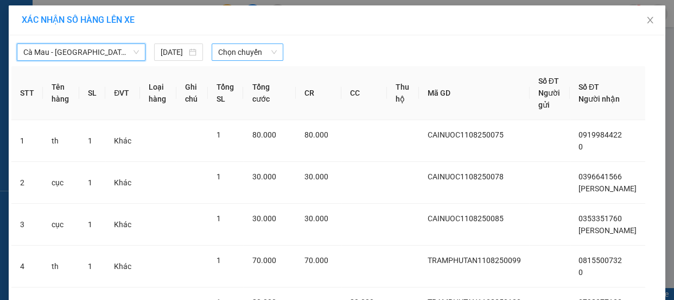
click at [243, 52] on span "Chọn chuyến" at bounding box center [247, 52] width 59 height 16
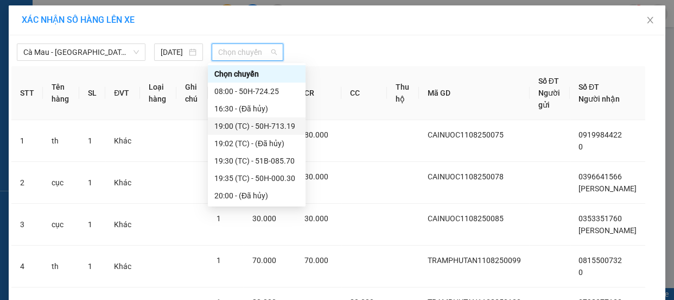
click at [255, 126] on div "19:00 (TC) - 50H-713.19" at bounding box center [256, 126] width 85 height 12
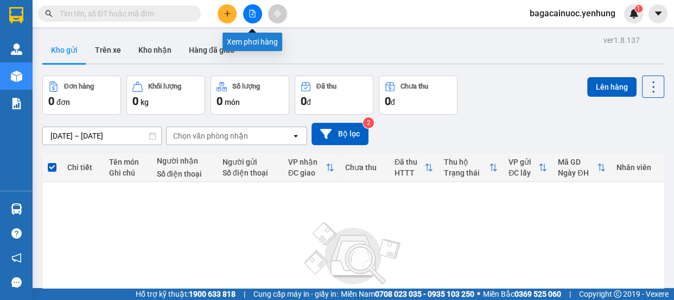
click at [249, 15] on icon "file-add" at bounding box center [253, 14] width 8 height 8
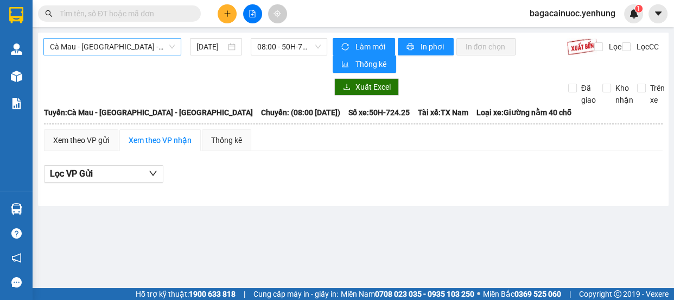
click at [157, 49] on span "Cà Mau - [GEOGRAPHIC_DATA] - [GEOGRAPHIC_DATA]" at bounding box center [112, 47] width 125 height 16
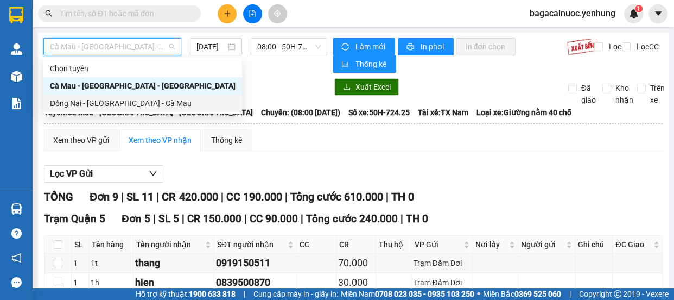
click at [105, 104] on div "Đồng Nai - [GEOGRAPHIC_DATA] - Cà Mau" at bounding box center [143, 103] width 186 height 12
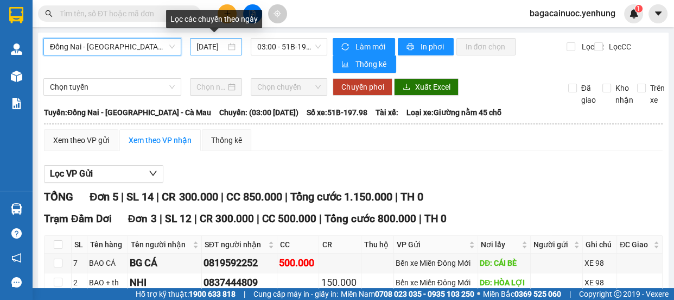
click at [201, 52] on input "[DATE]" at bounding box center [210, 47] width 29 height 12
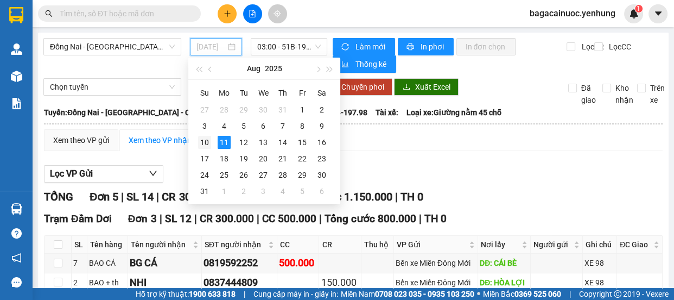
click at [209, 144] on div "10" at bounding box center [204, 142] width 13 height 13
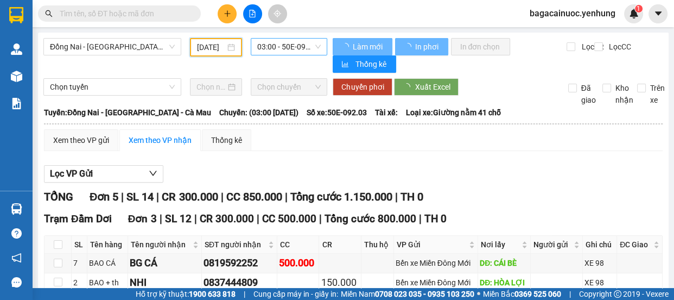
type input "[DATE]"
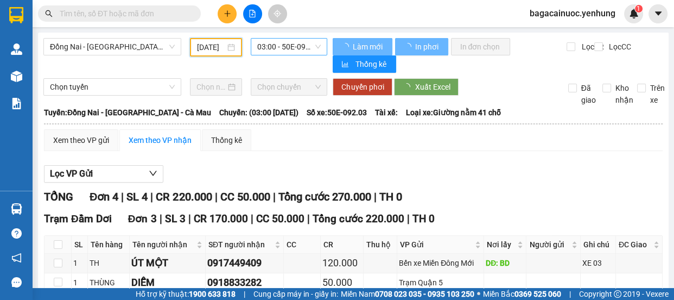
click at [300, 50] on span "03:00 - 50E-092.03" at bounding box center [289, 47] width 64 height 16
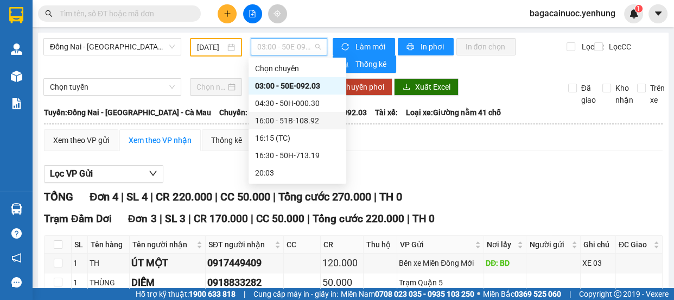
click at [304, 120] on div "16:00 - 51B-108.92" at bounding box center [297, 121] width 85 height 12
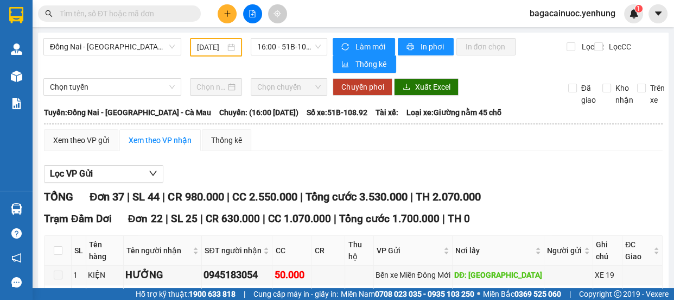
drag, startPoint x: 668, startPoint y: 162, endPoint x: 202, endPoint y: 47, distance: 479.3
click at [164, 49] on span "Đồng Nai - [GEOGRAPHIC_DATA] - Cà Mau" at bounding box center [112, 47] width 125 height 16
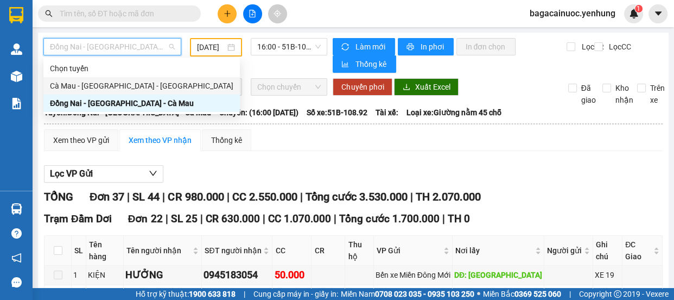
drag, startPoint x: 103, startPoint y: 101, endPoint x: 118, endPoint y: 84, distance: 23.1
click at [118, 84] on div "Chọn tuyến [GEOGRAPHIC_DATA] - [GEOGRAPHIC_DATA] - [GEOGRAPHIC_DATA] [GEOGRAPHI…" at bounding box center [141, 86] width 196 height 52
click at [118, 84] on div "Cà Mau - [GEOGRAPHIC_DATA] - [GEOGRAPHIC_DATA]" at bounding box center [141, 86] width 183 height 12
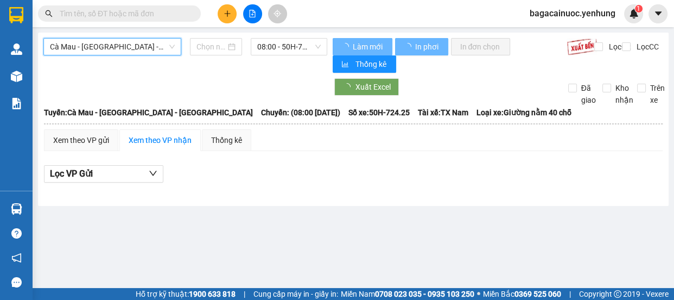
type input "[DATE]"
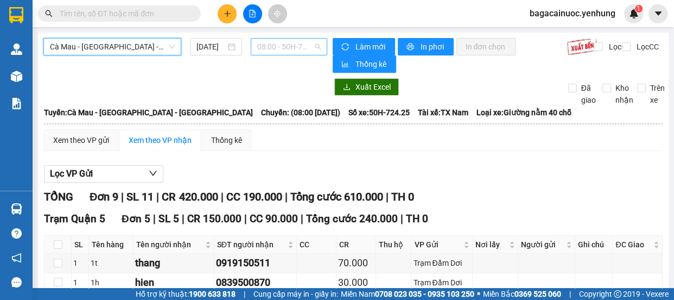
click at [304, 47] on span "08:00 - 50H-724.25" at bounding box center [289, 47] width 64 height 16
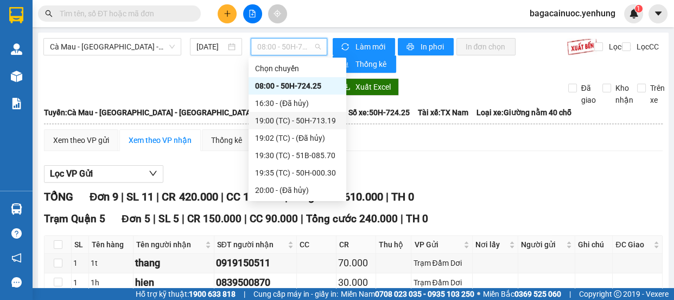
click at [321, 124] on div "19:00 (TC) - 50H-713.19" at bounding box center [297, 121] width 85 height 12
